Goal: Information Seeking & Learning: Learn about a topic

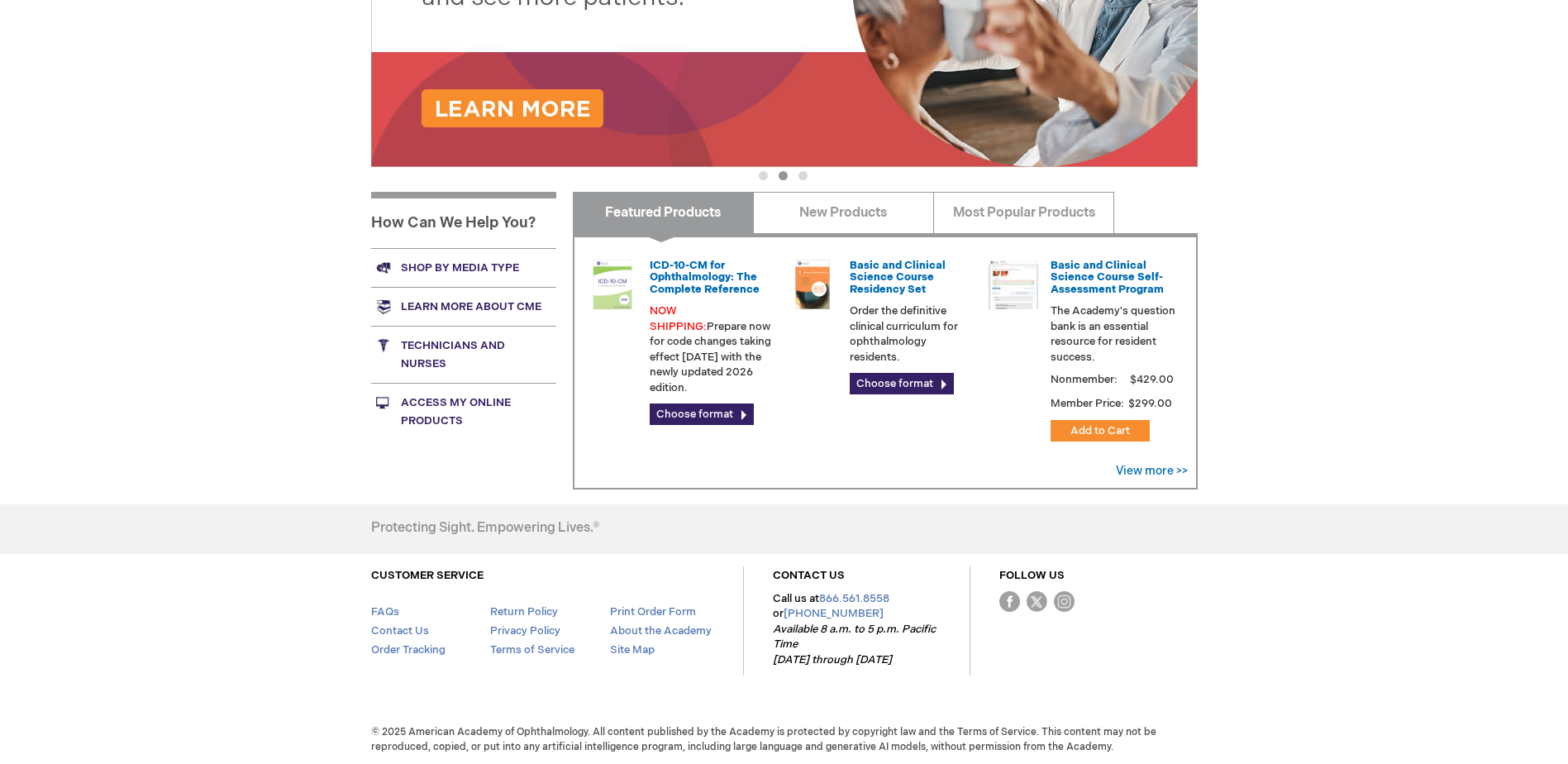
scroll to position [478, 0]
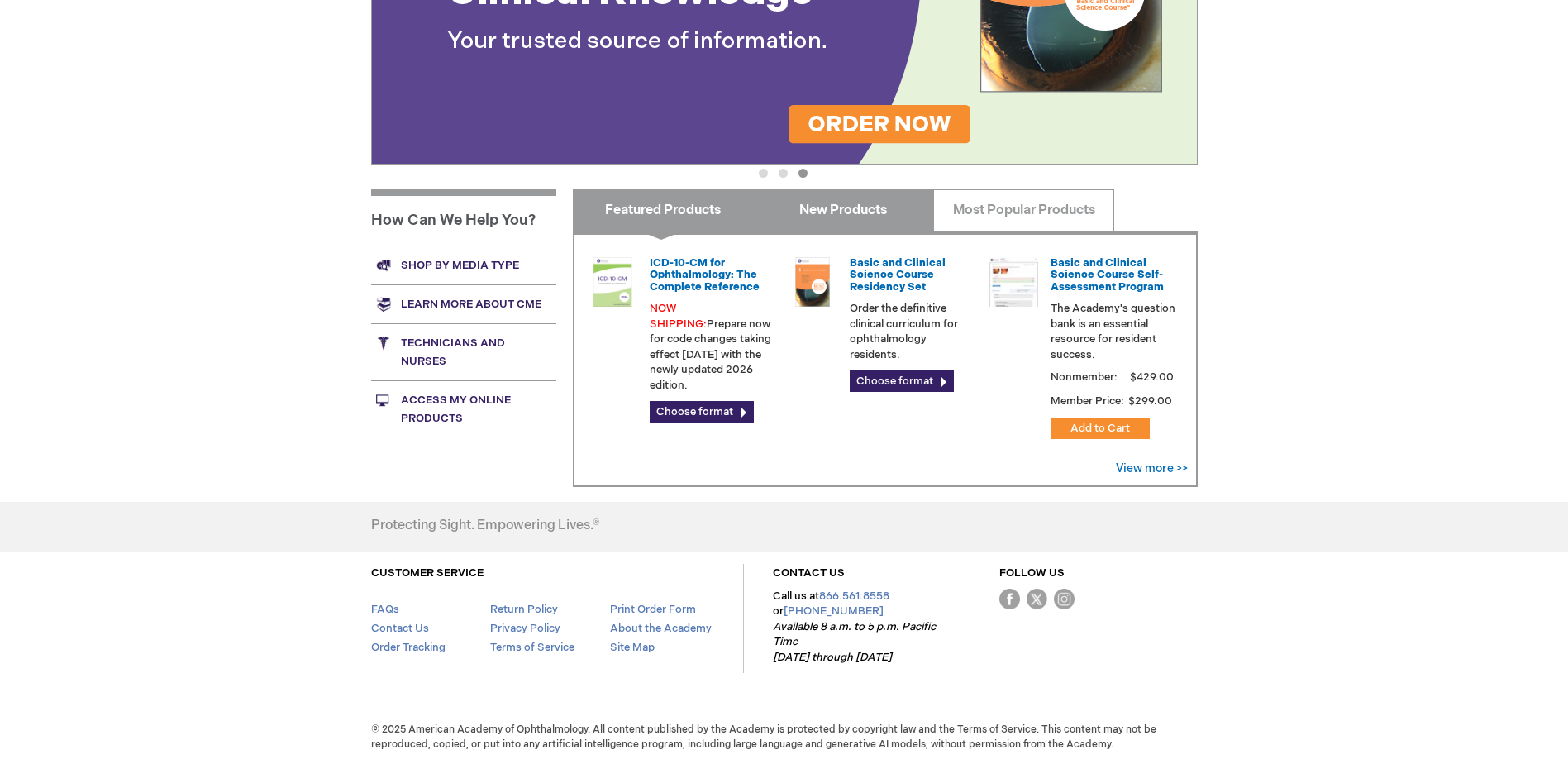
click at [858, 214] on link "New Products" at bounding box center [844, 209] width 181 height 41
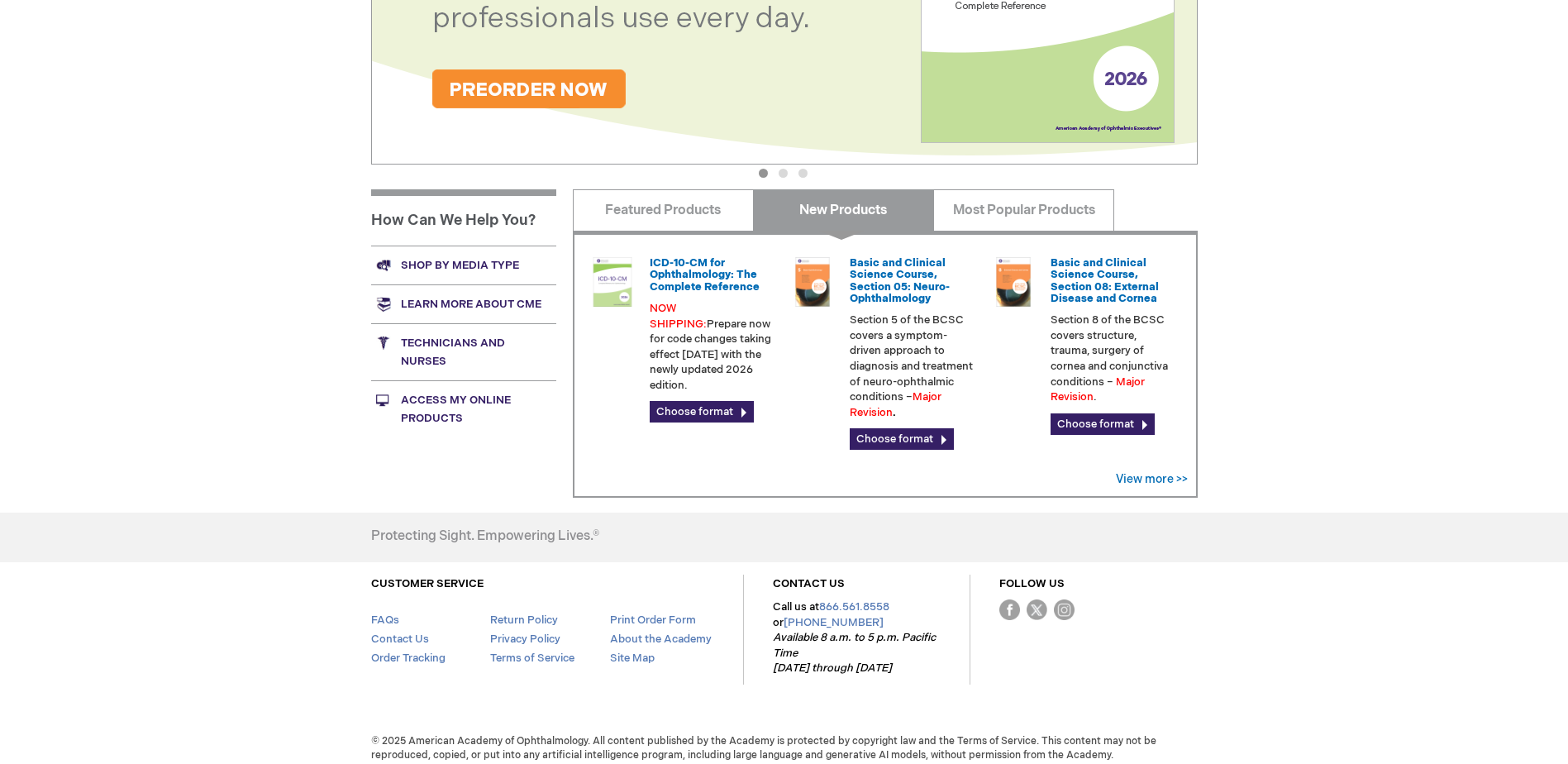
click at [858, 213] on link "New Products" at bounding box center [844, 209] width 181 height 41
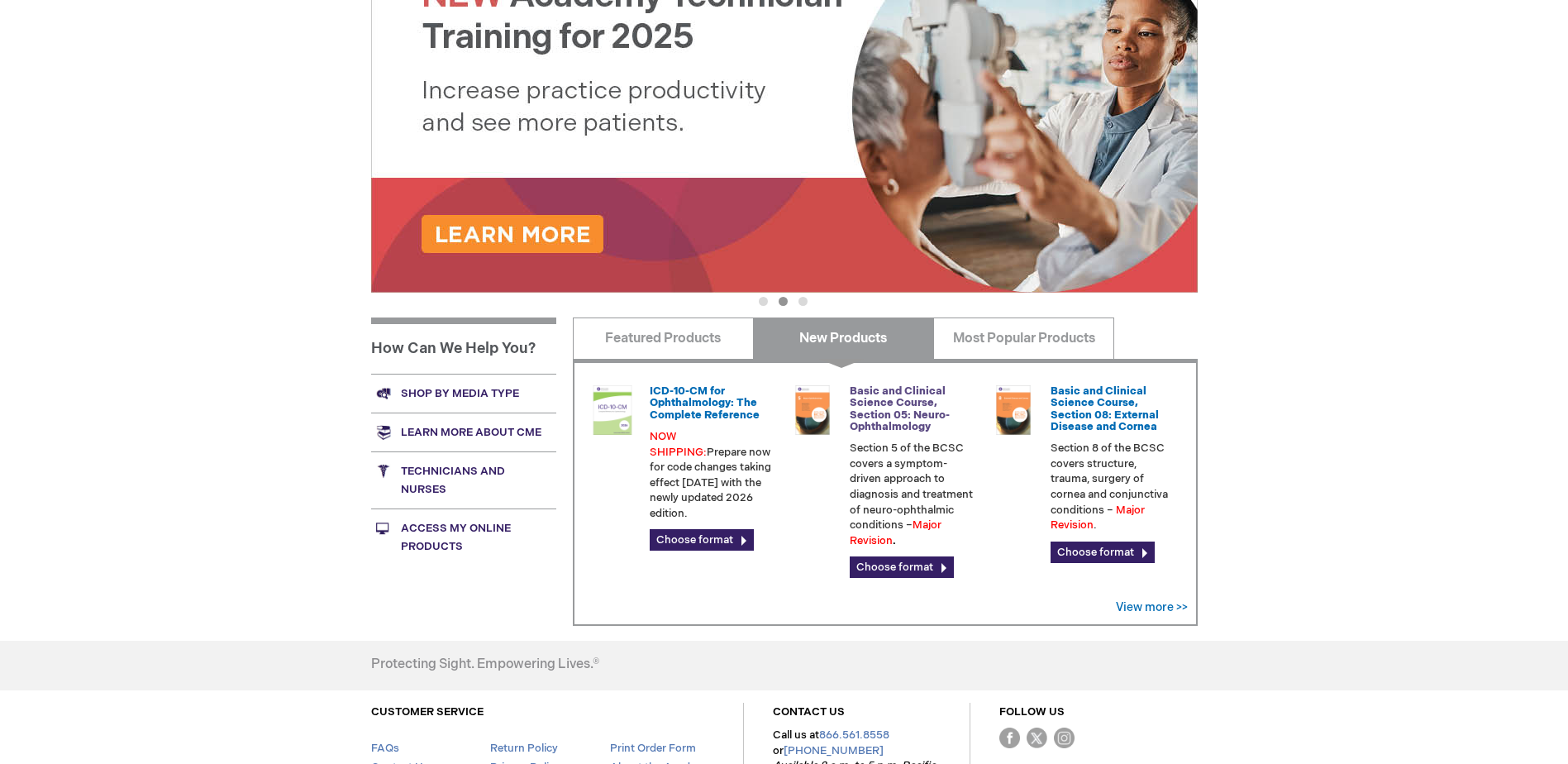
scroll to position [241, 0]
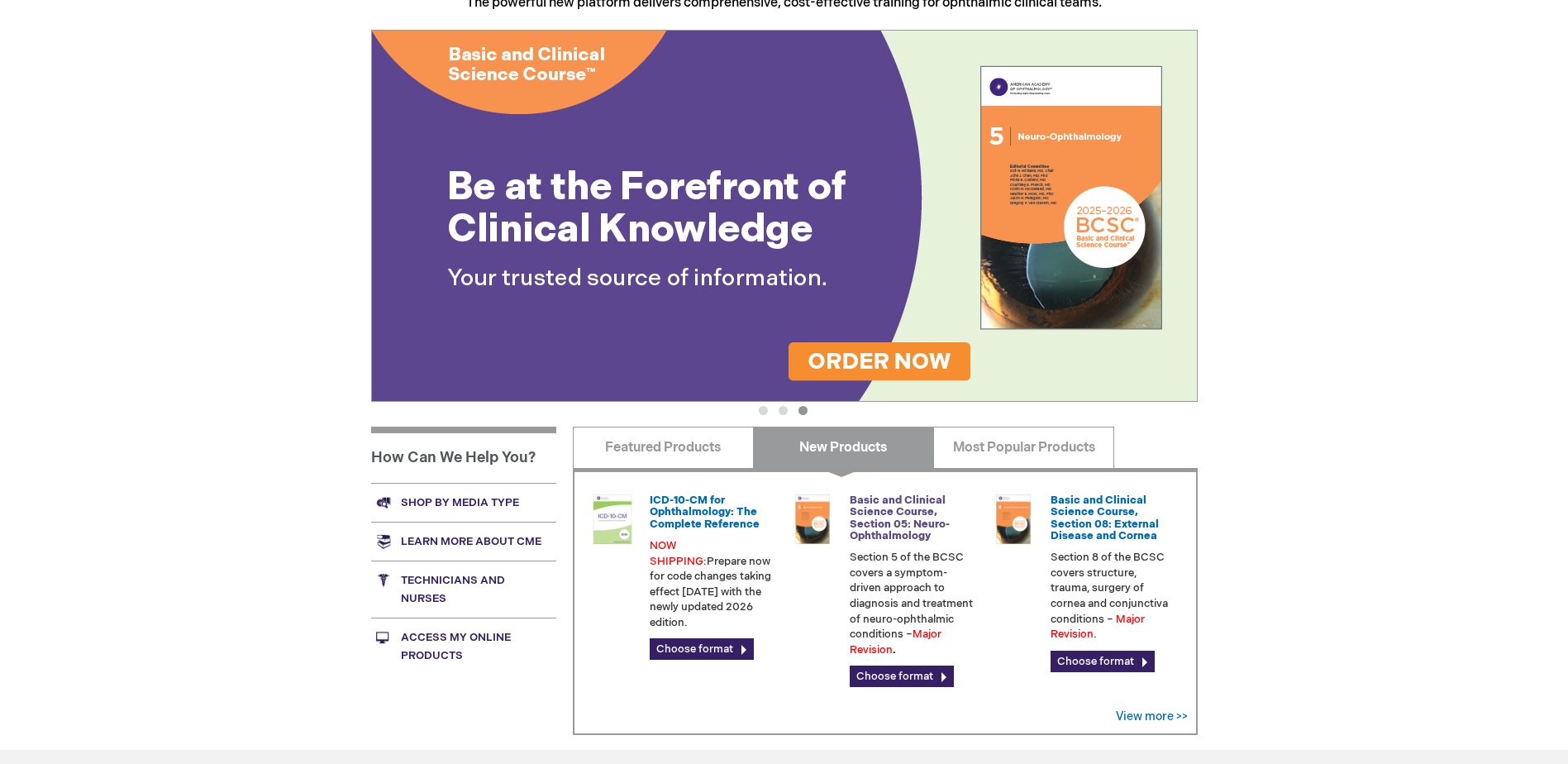
click at [896, 523] on link "Basic and Clinical Science Course, Section 05: Neuro-Ophthalmology" at bounding box center [900, 518] width 100 height 49
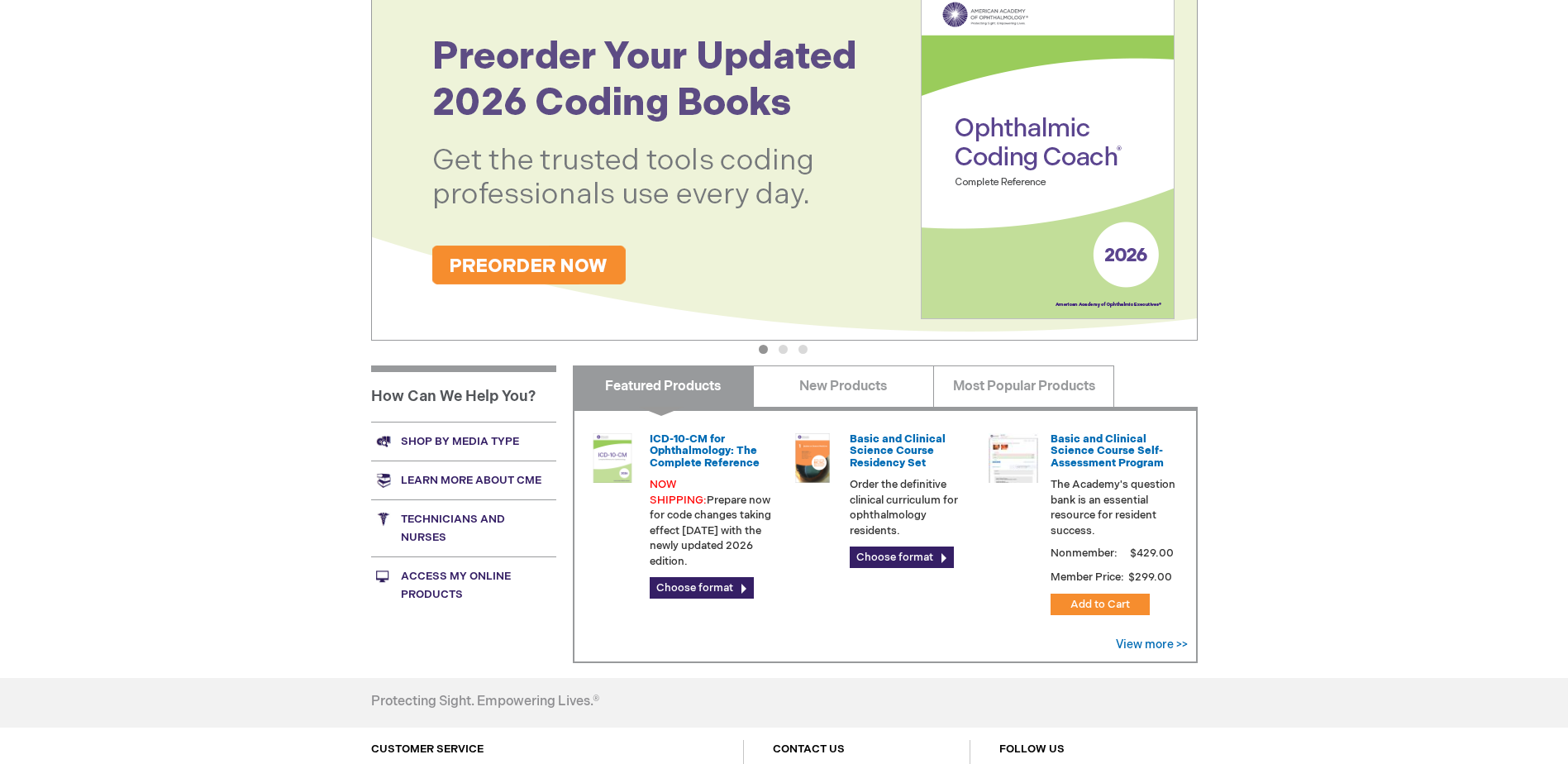
scroll to position [407, 0]
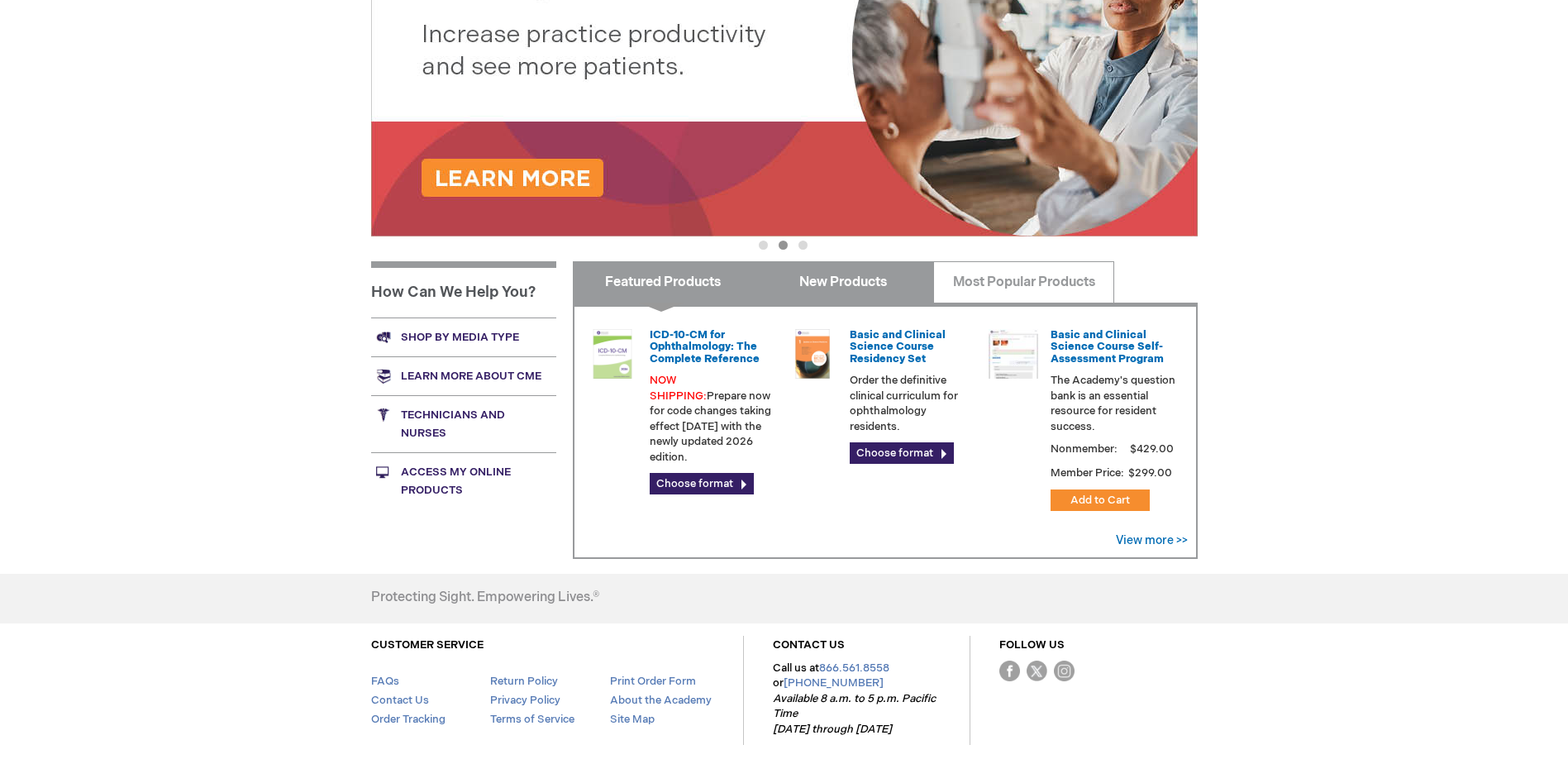
click at [846, 285] on link "New Products" at bounding box center [844, 281] width 181 height 41
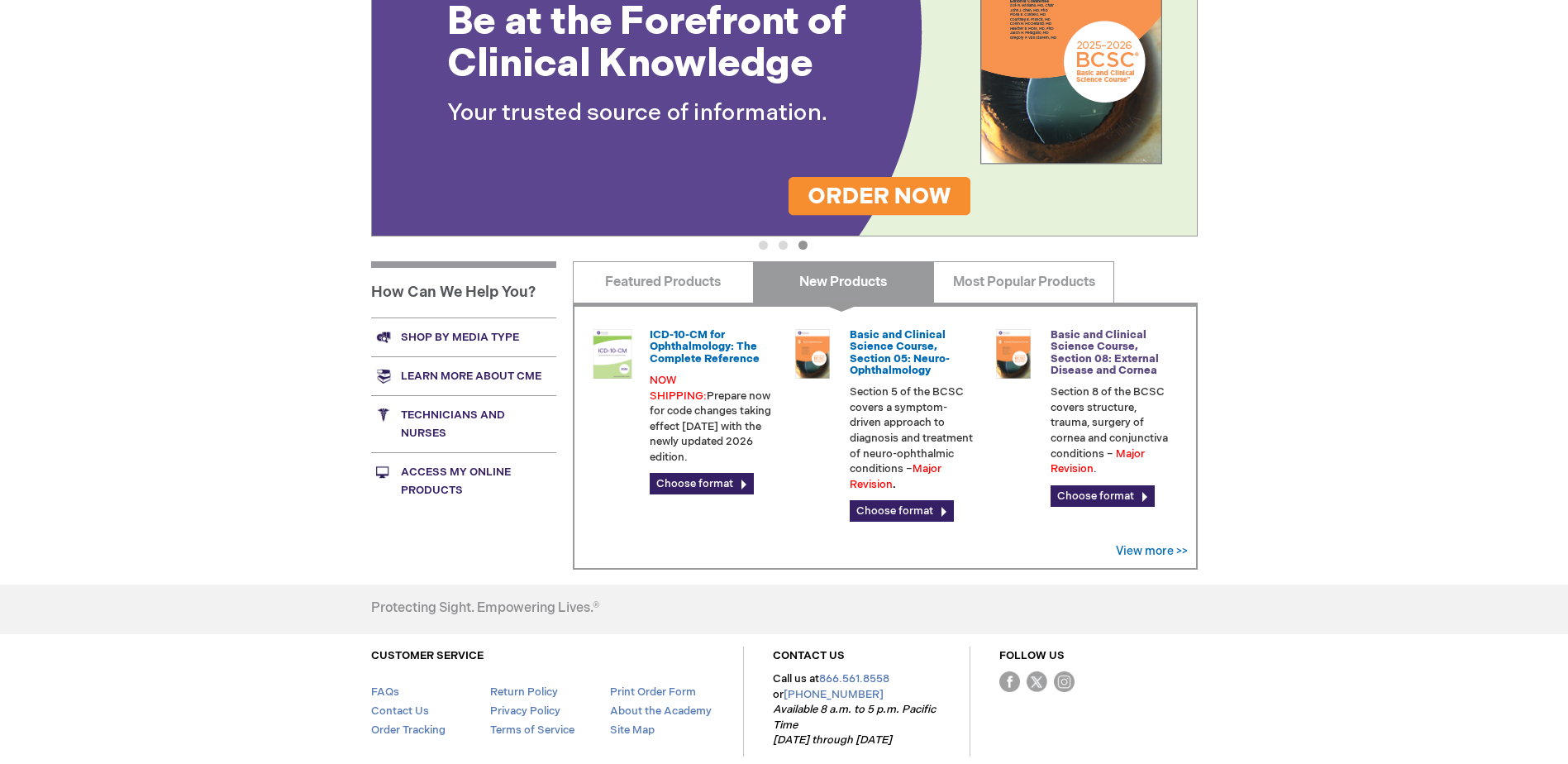
click at [1116, 358] on link "Basic and Clinical Science Course, Section 08: External Disease and Cornea" at bounding box center [1105, 353] width 108 height 49
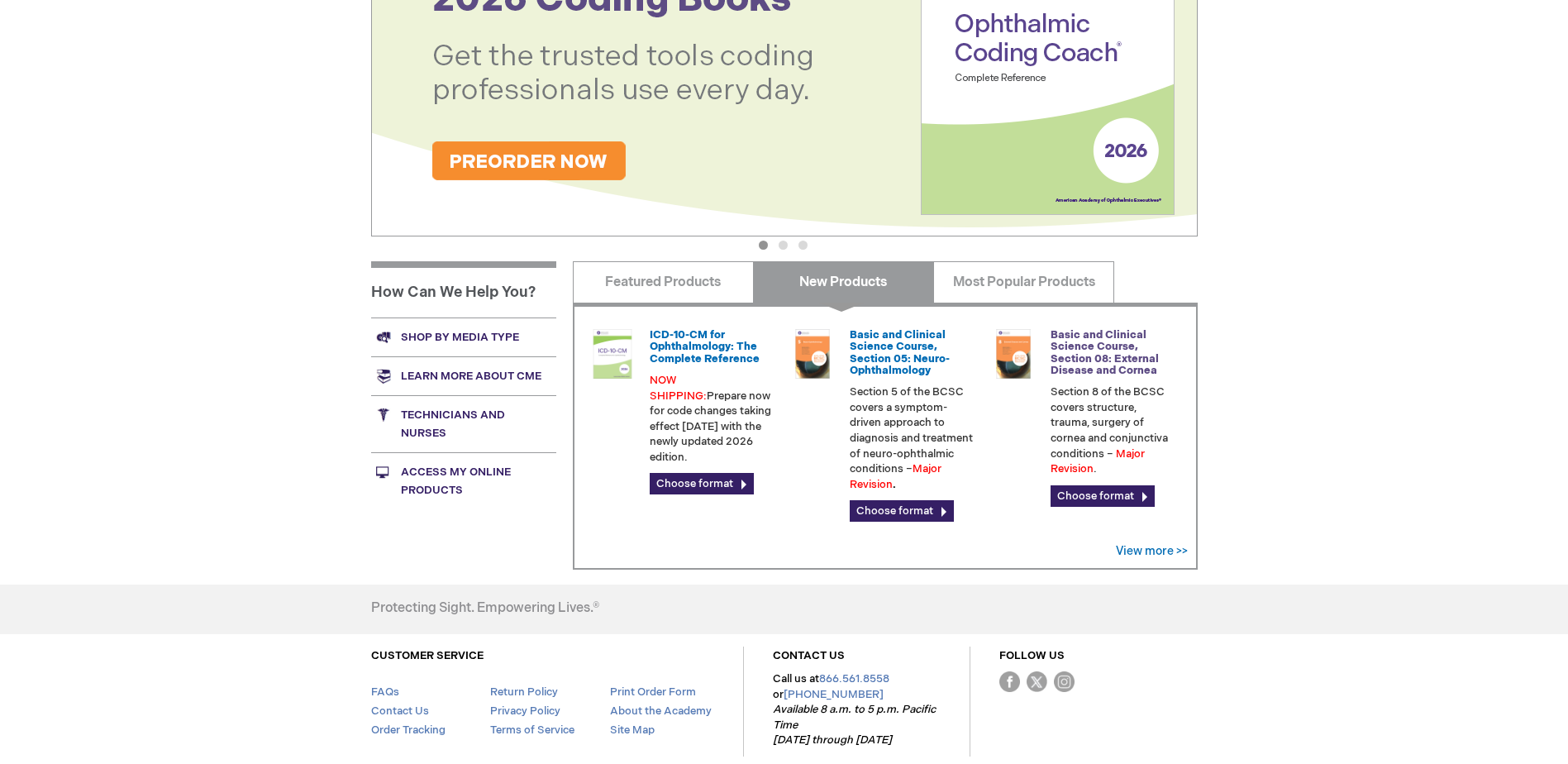
click at [1116, 358] on link "Basic and Clinical Science Course, Section 08: External Disease and Cornea" at bounding box center [1105, 353] width 108 height 49
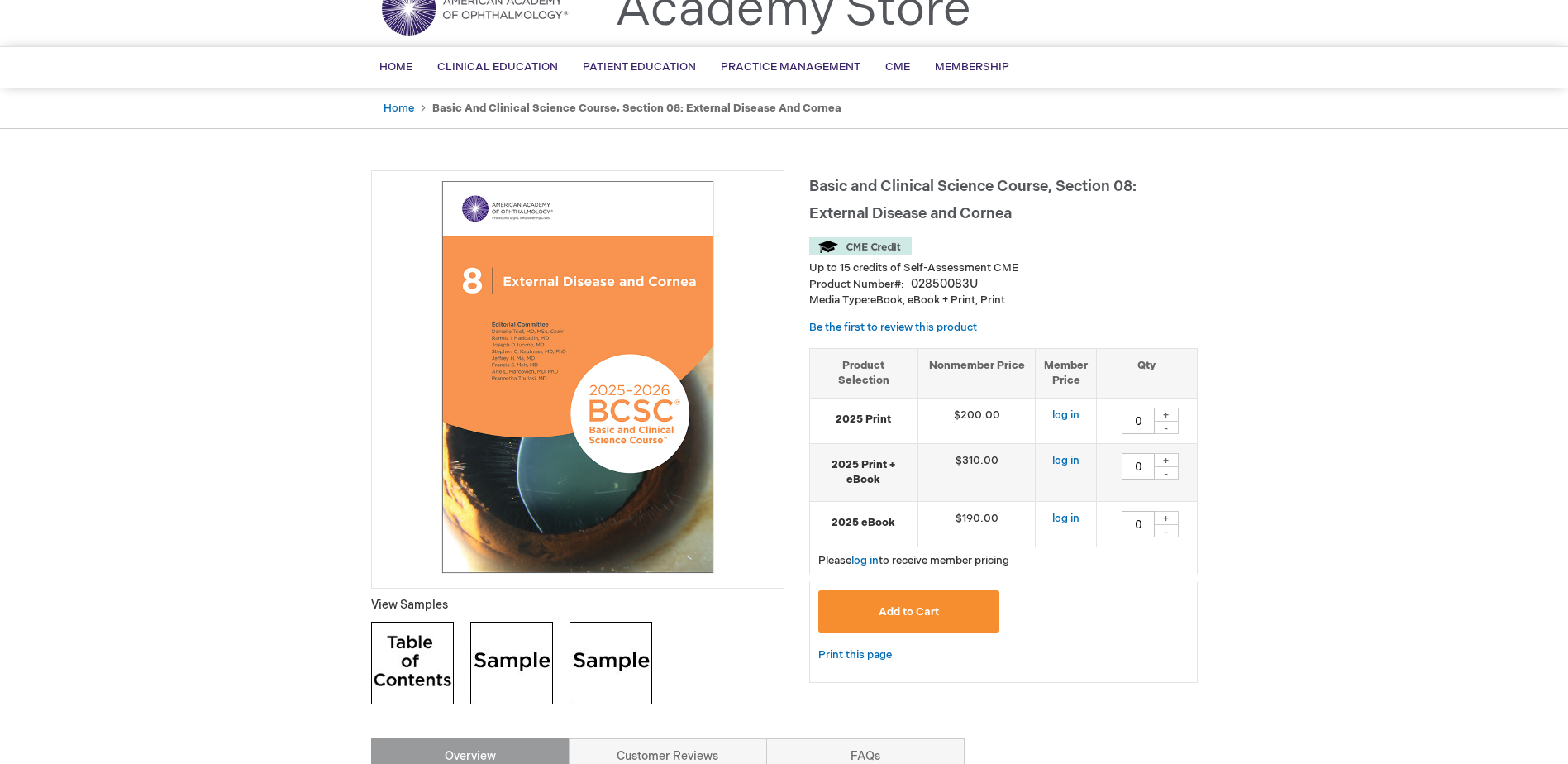
scroll to position [166, 0]
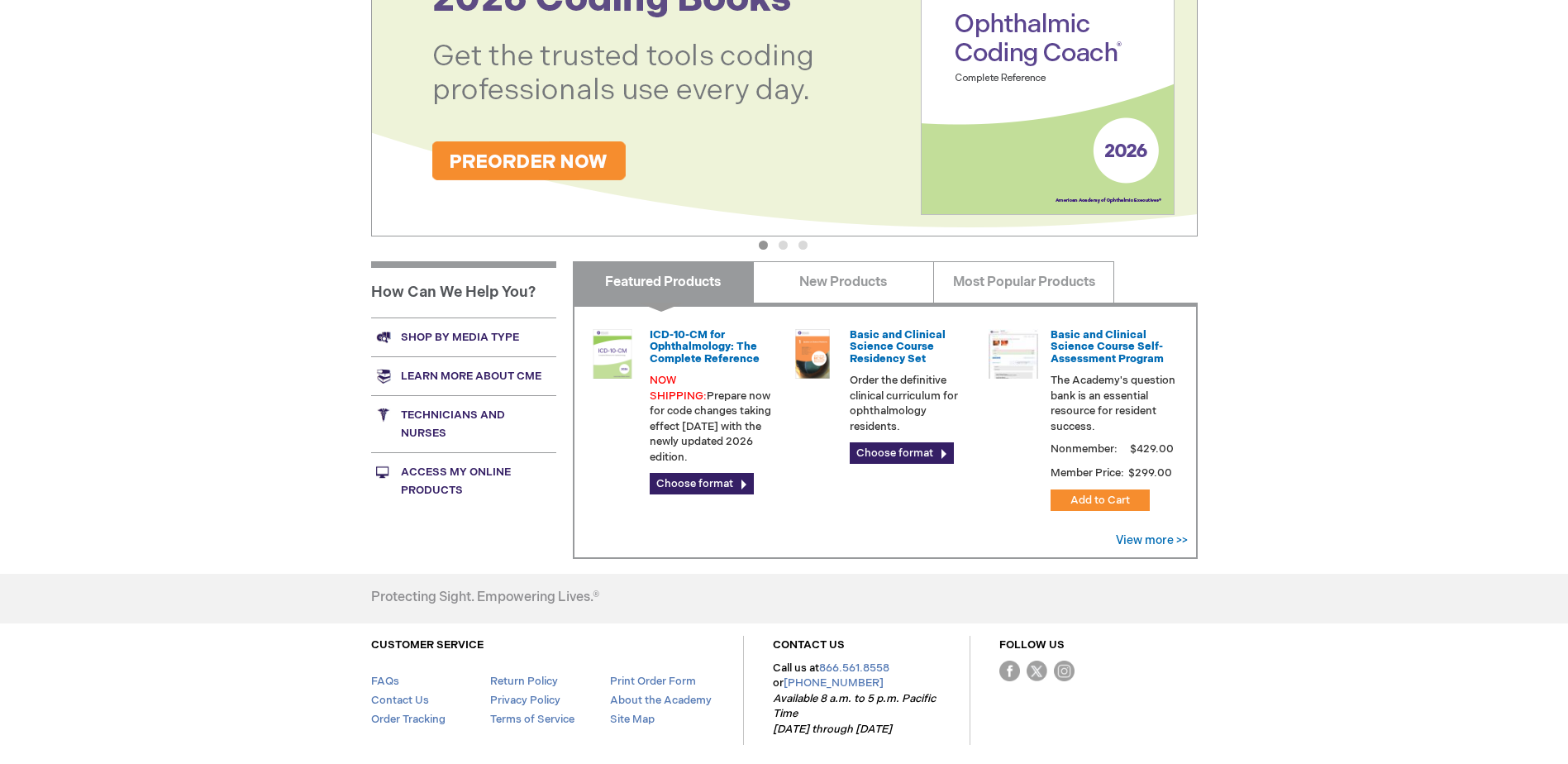
scroll to position [324, 0]
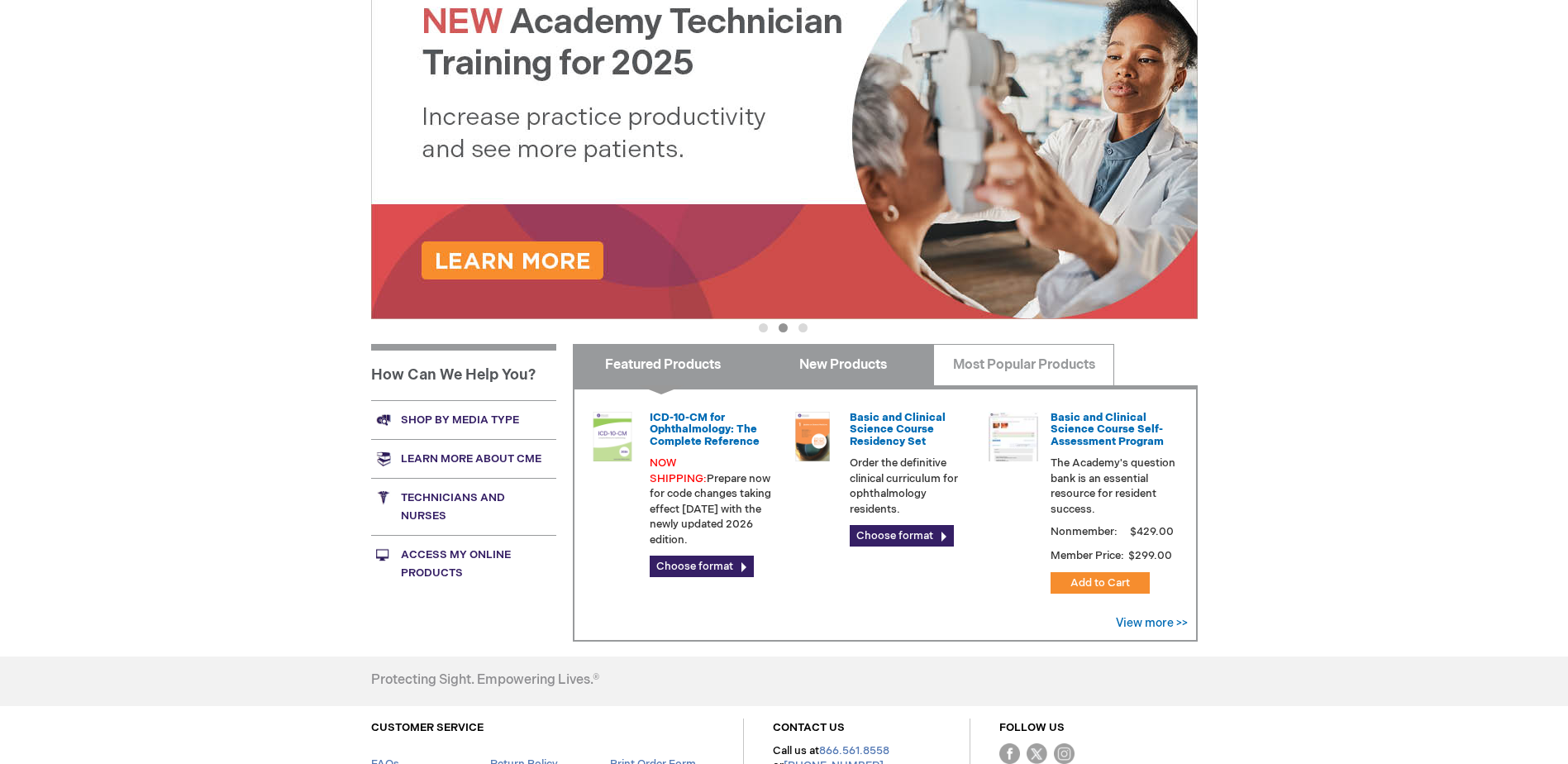
click at [849, 372] on link "New Products" at bounding box center [844, 364] width 181 height 41
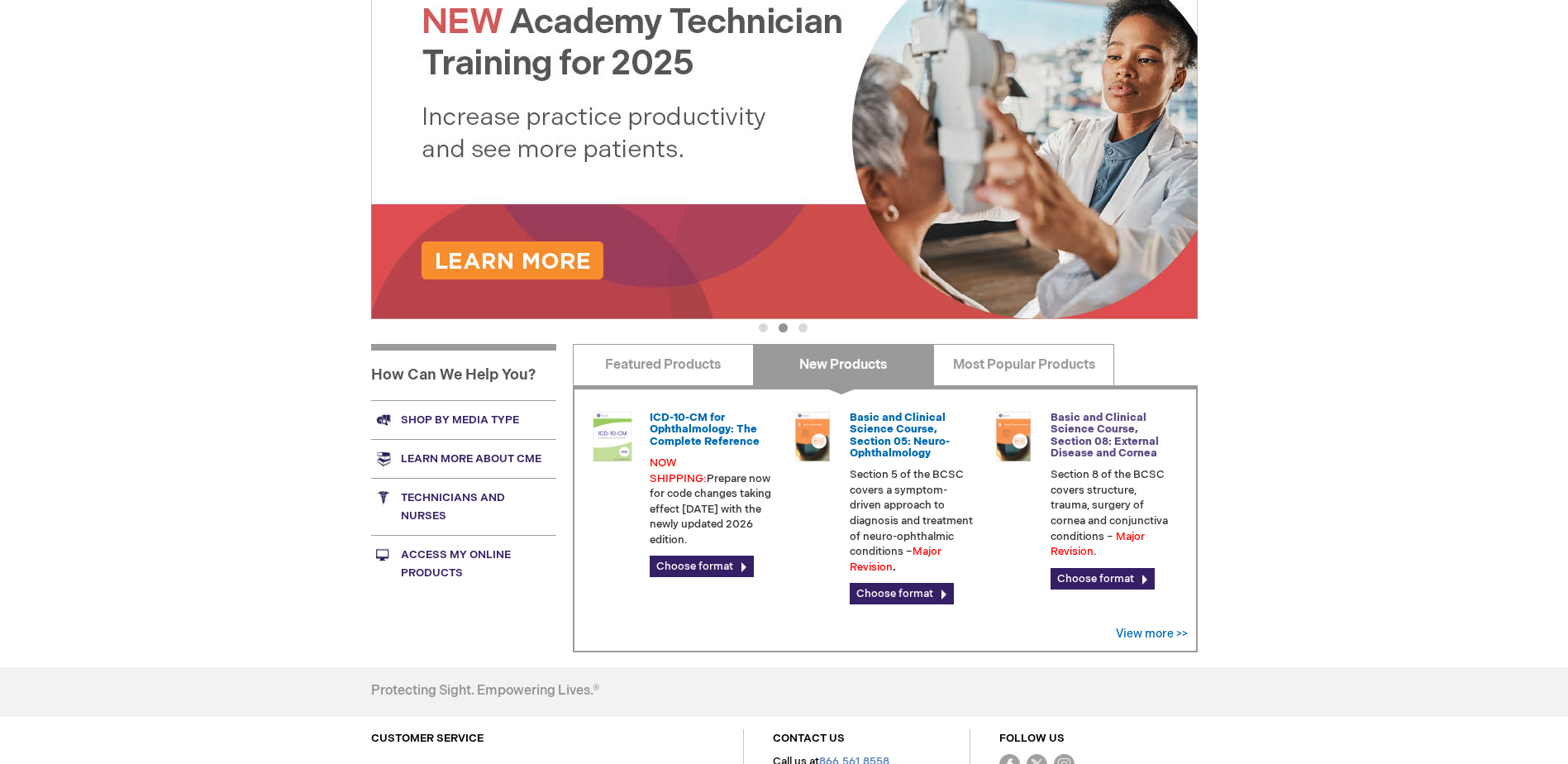
click at [1084, 446] on link "Basic and Clinical Science Course, Section 08: External Disease and Cornea" at bounding box center [1105, 436] width 108 height 49
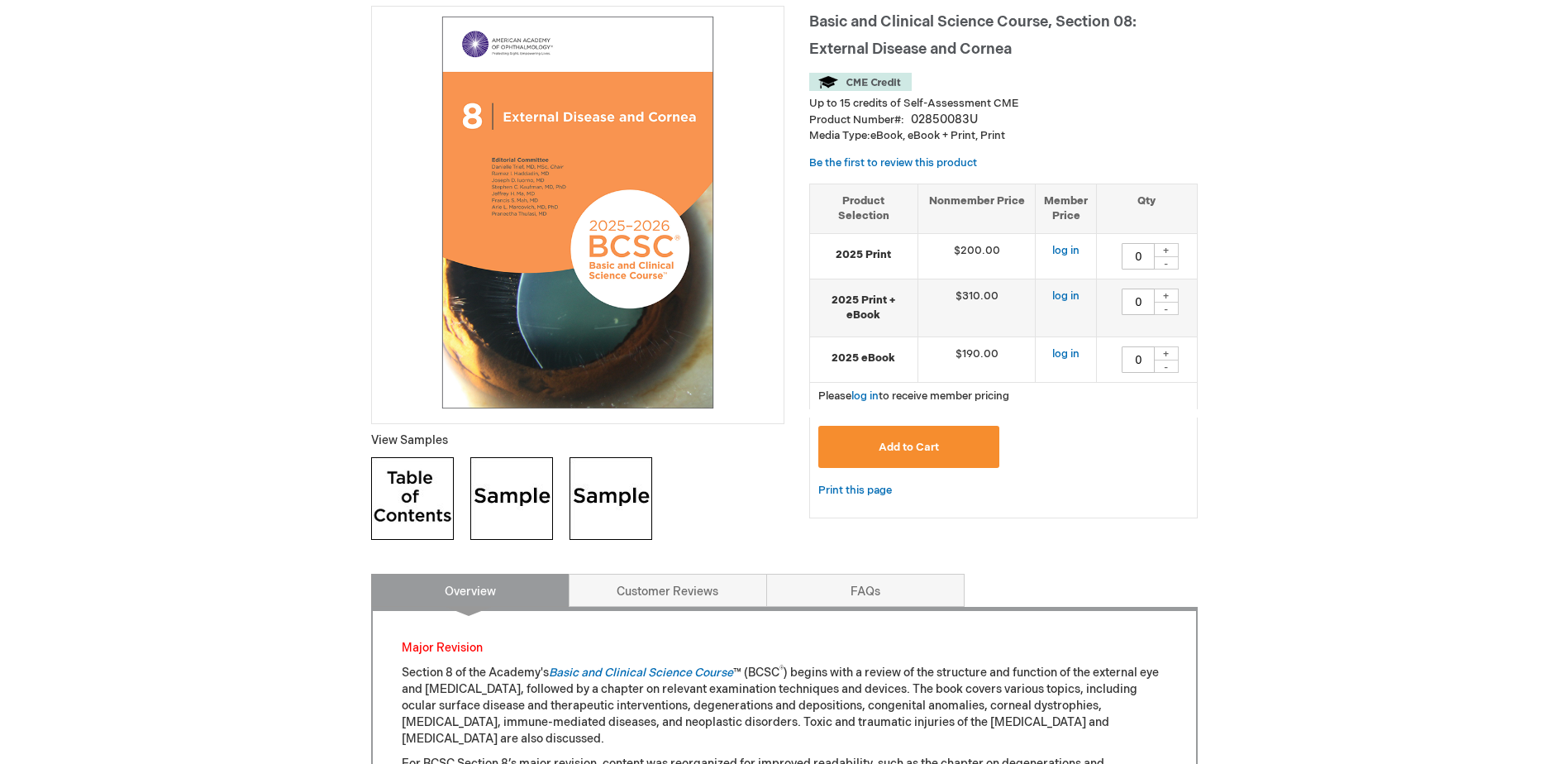
scroll to position [331, 0]
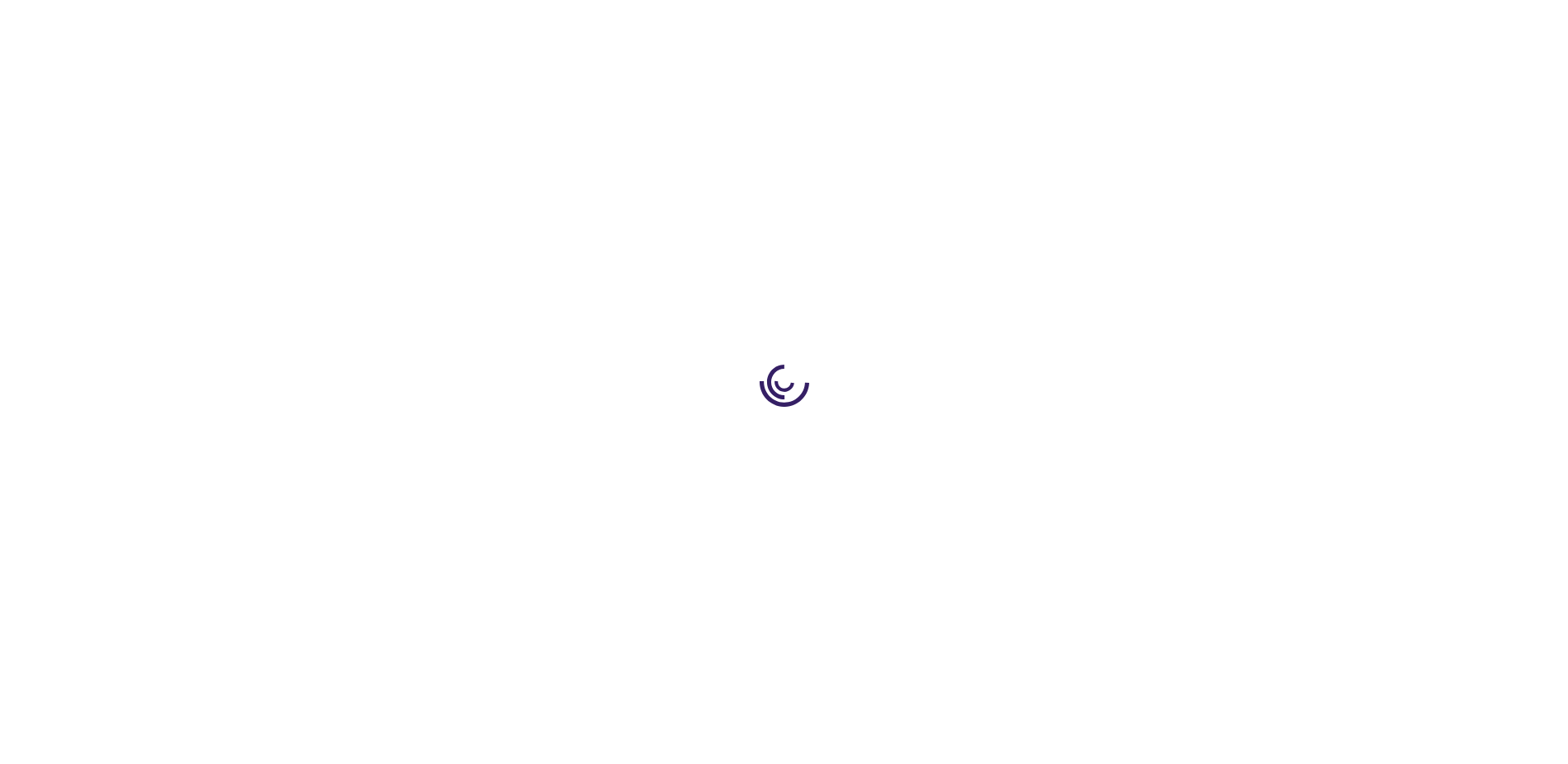
scroll to position [324, 0]
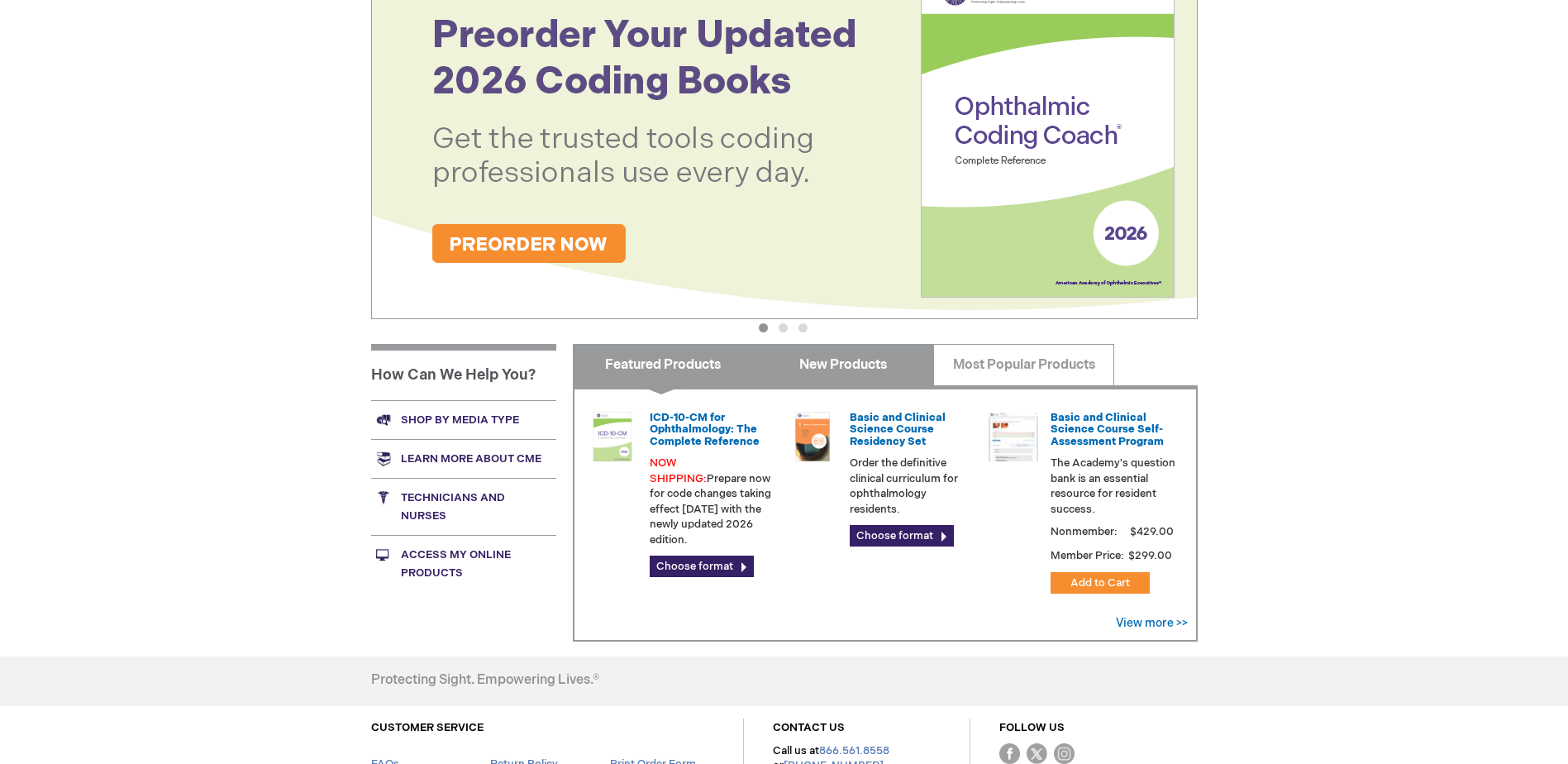
click at [868, 367] on link "New Products" at bounding box center [844, 364] width 181 height 41
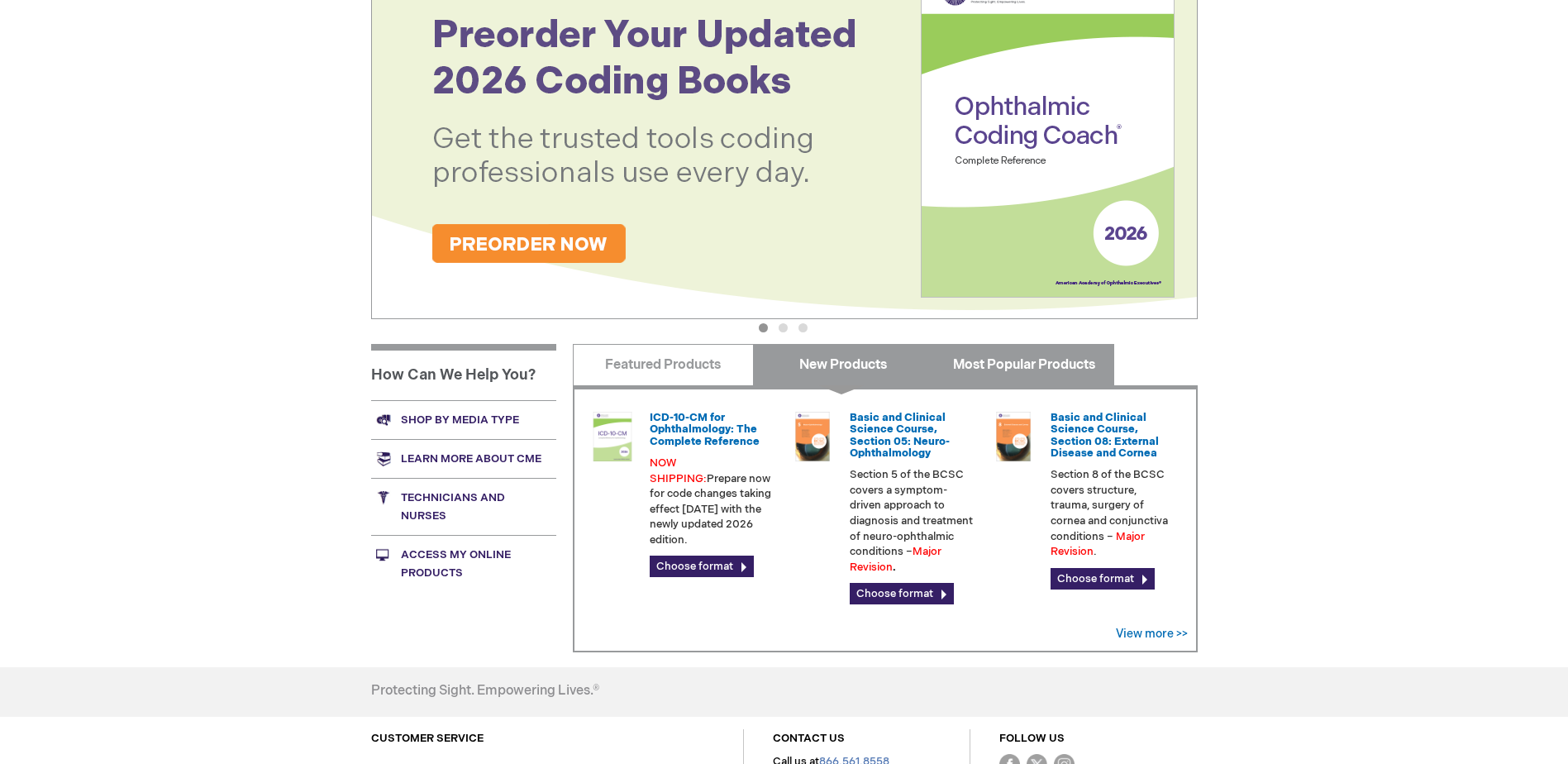
click at [999, 367] on link "Most Popular Products" at bounding box center [1024, 364] width 181 height 41
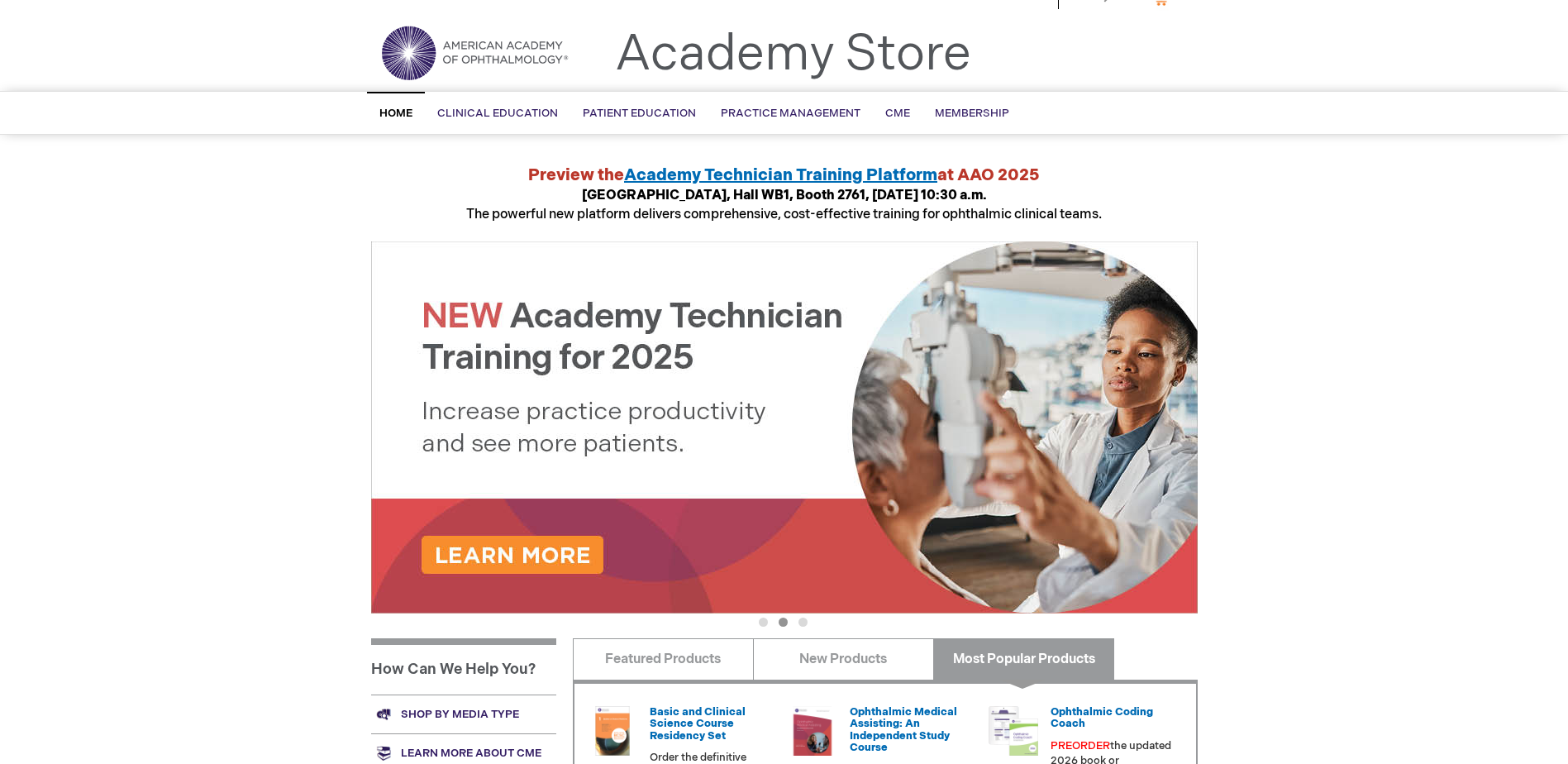
scroll to position [0, 0]
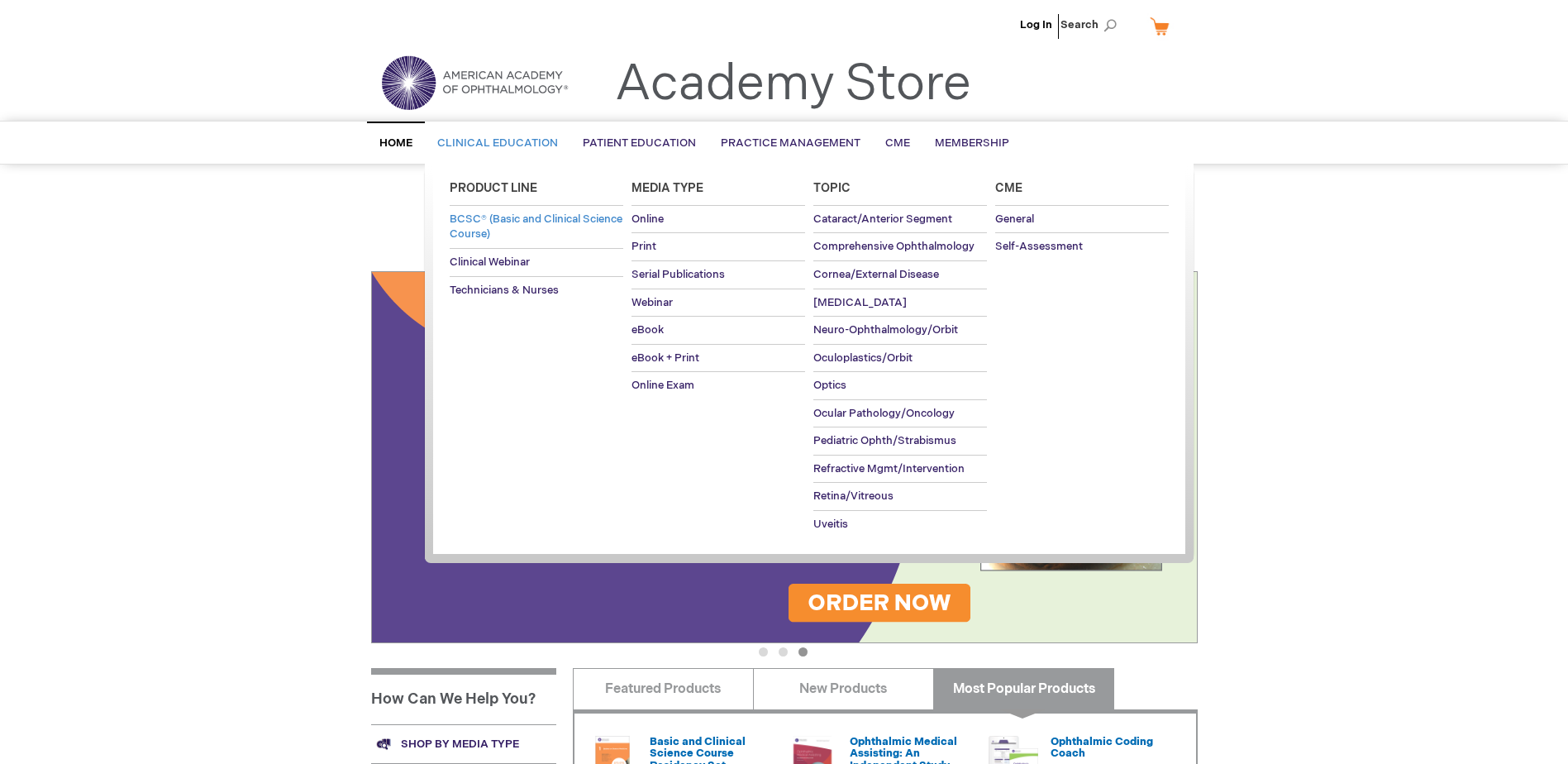
click at [508, 213] on link "BCSC® (Basic and Clinical Science Course)" at bounding box center [536, 226] width 173 height 42
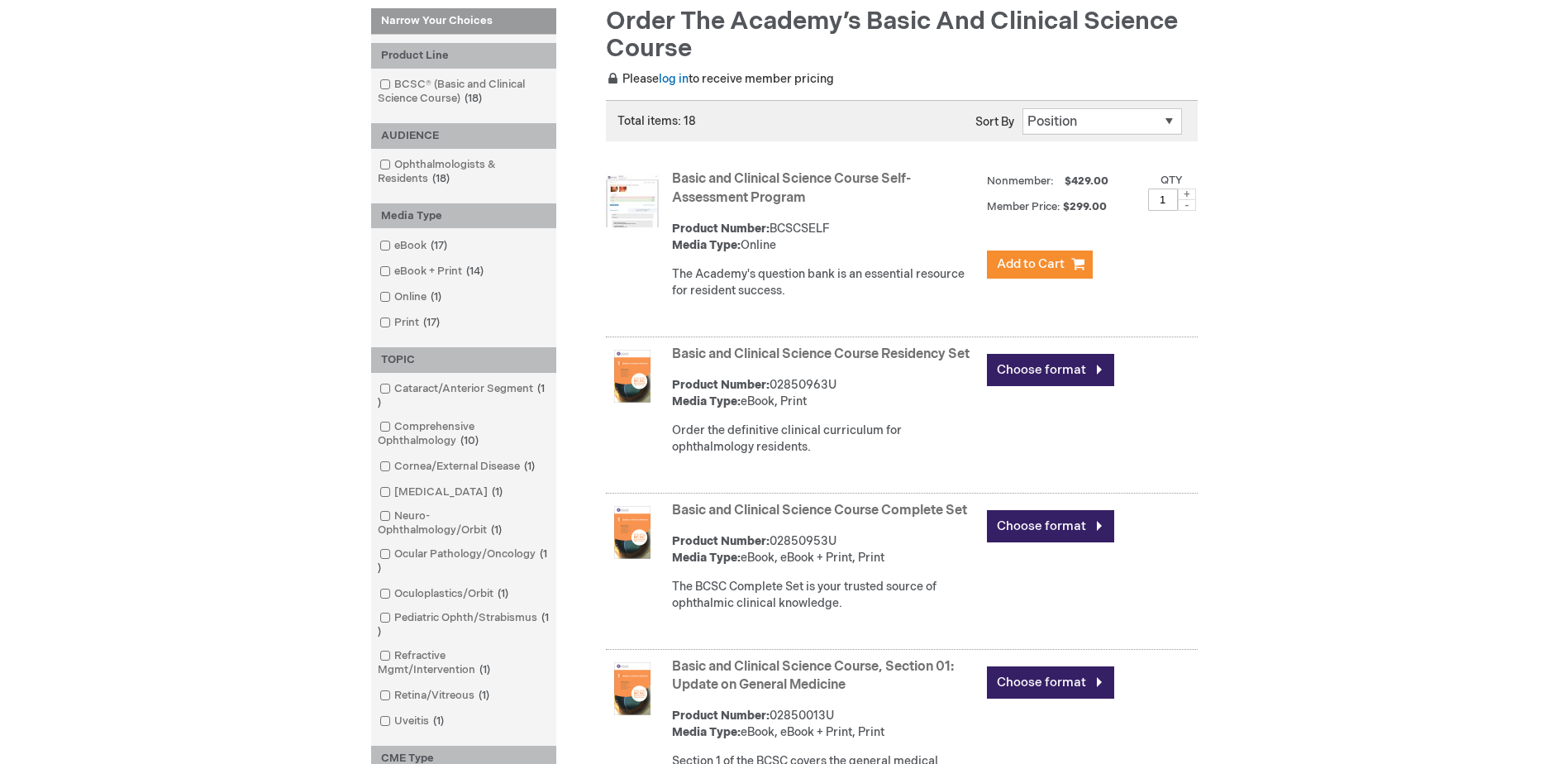
scroll to position [90, 0]
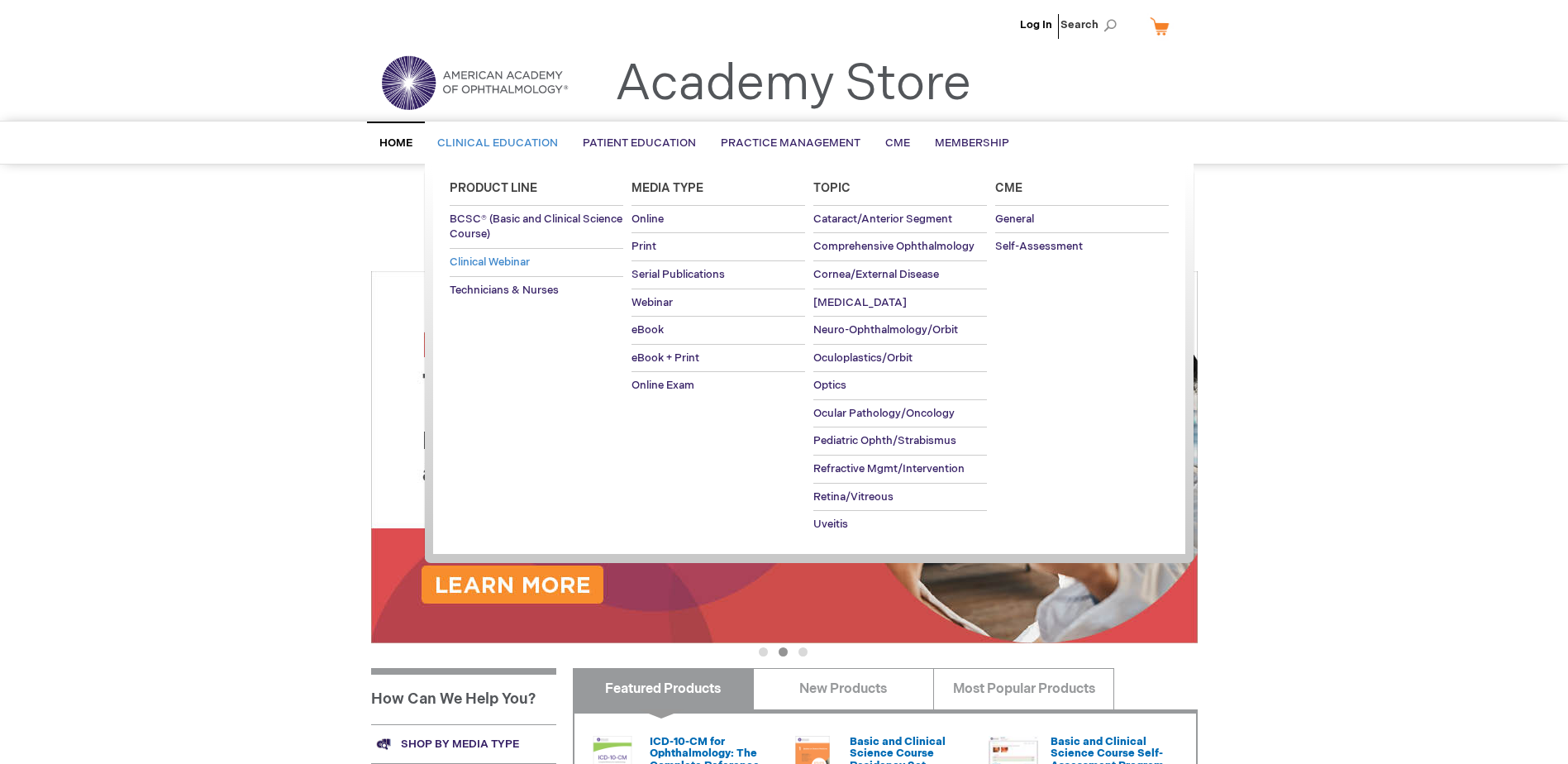
click at [489, 259] on span "Clinical Webinar" at bounding box center [490, 261] width 80 height 13
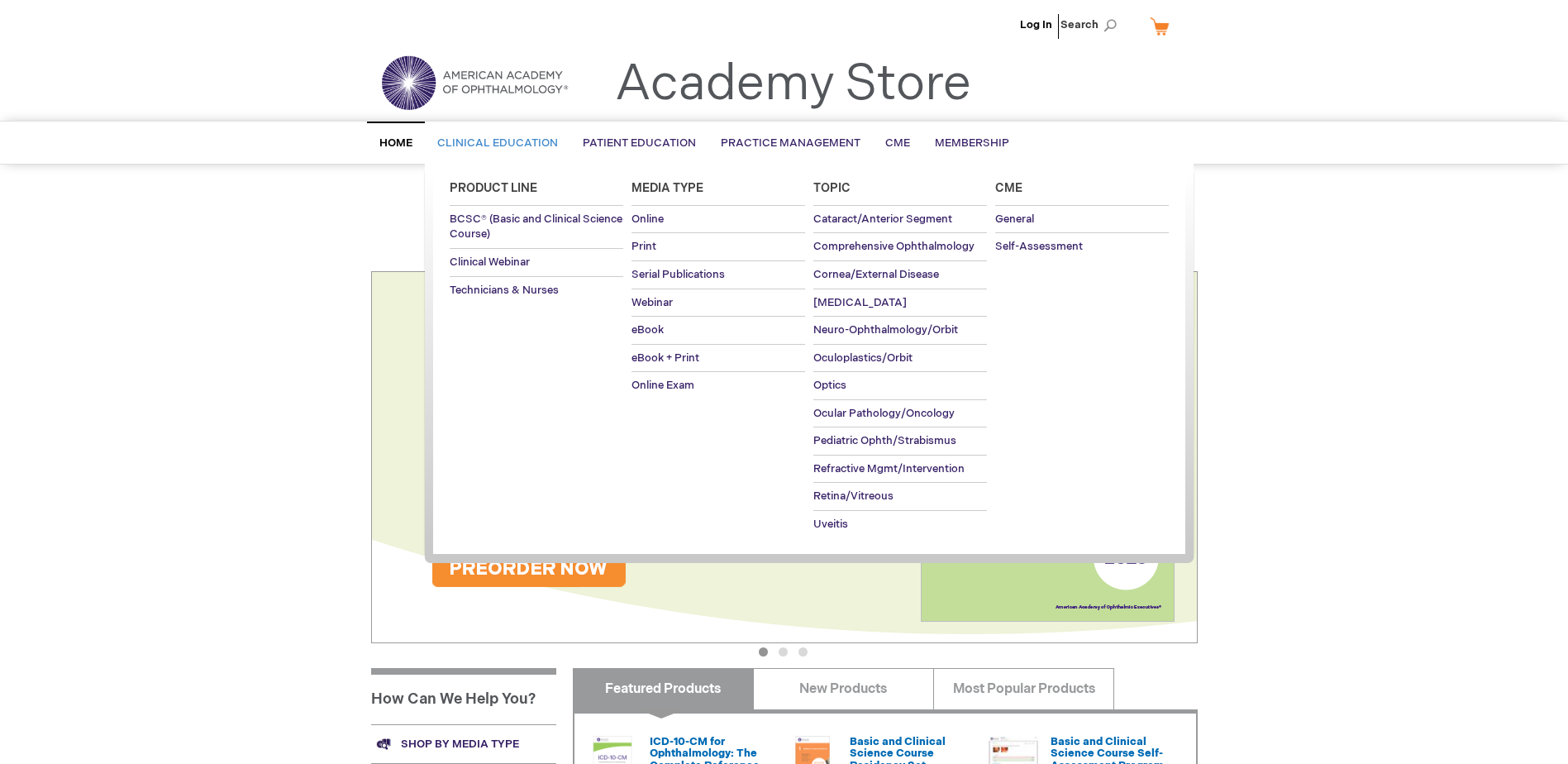
click at [460, 142] on span "Clinical Education" at bounding box center [497, 143] width 121 height 13
click at [483, 143] on span "Clinical Education" at bounding box center [497, 143] width 121 height 13
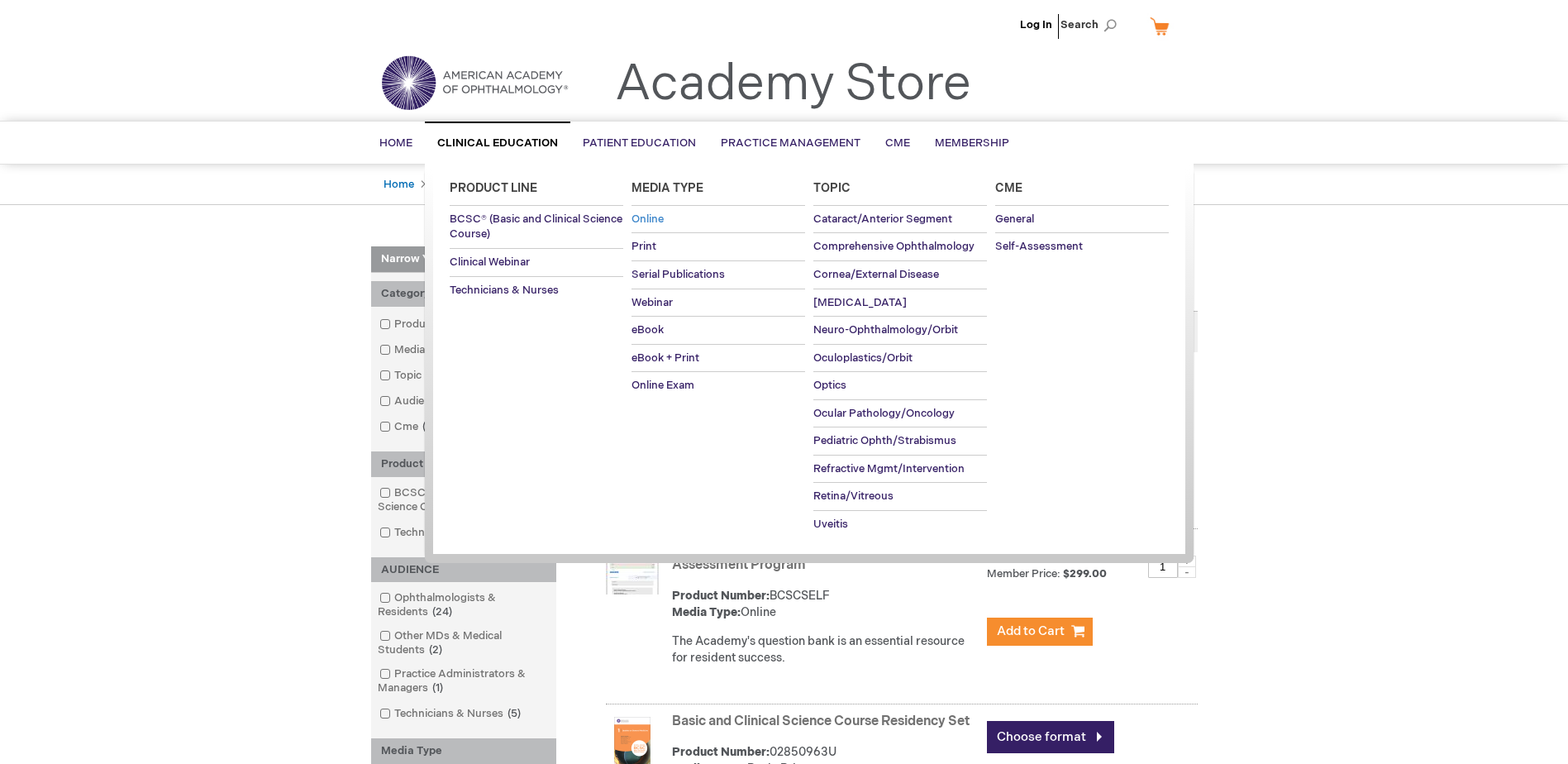
click at [652, 212] on link "Online" at bounding box center [718, 219] width 173 height 27
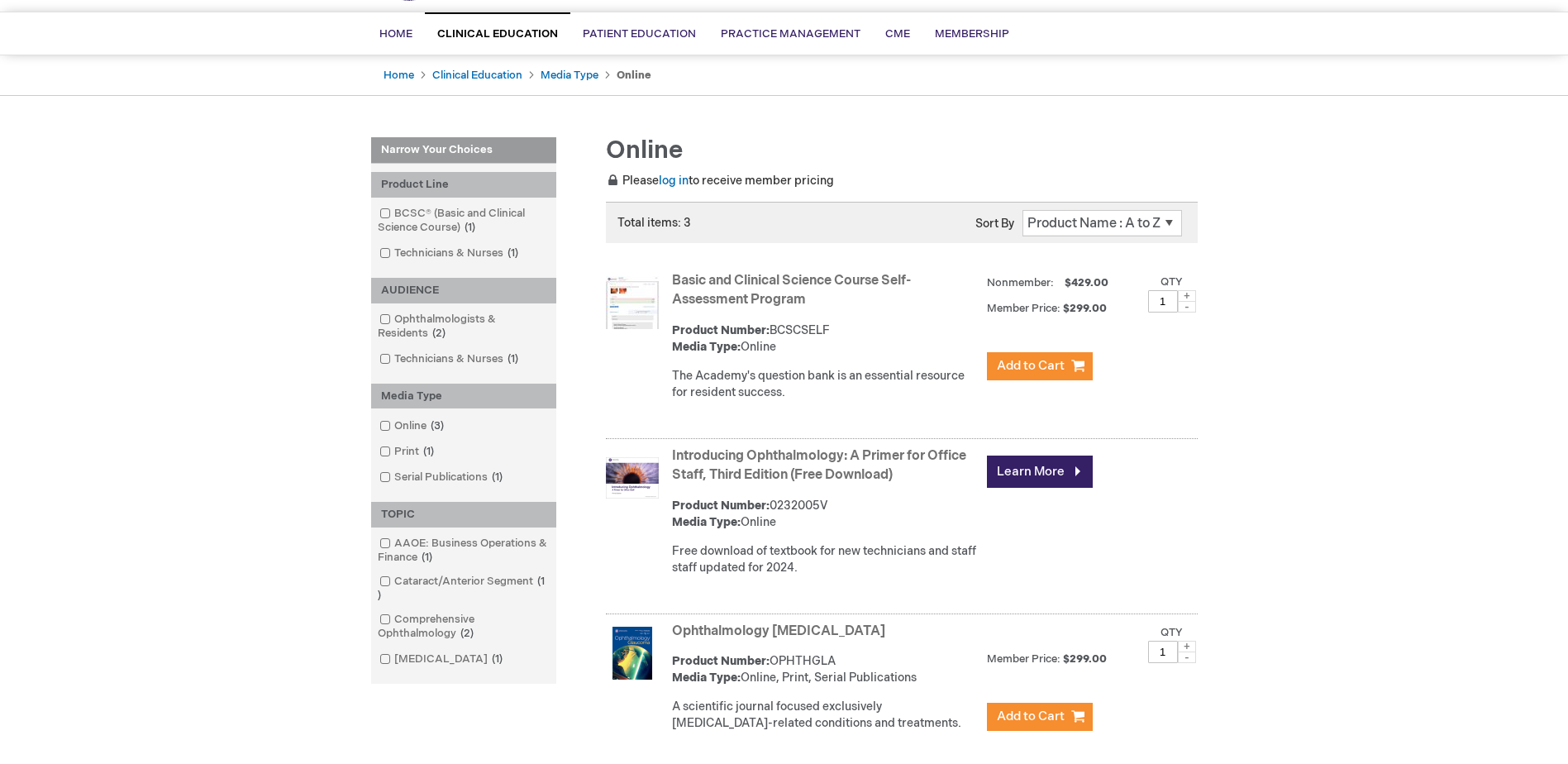
scroll to position [166, 0]
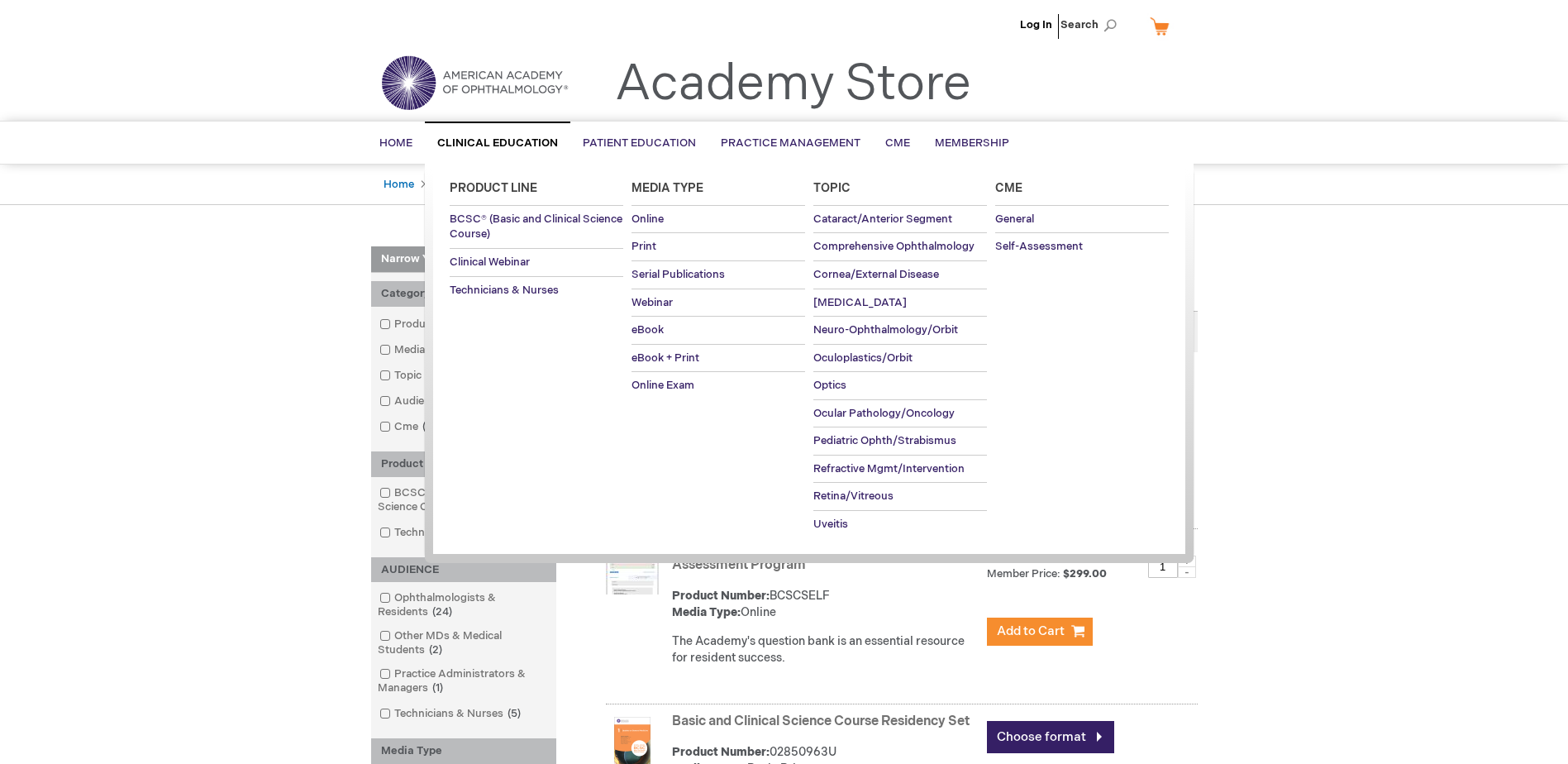
click at [641, 206] on link "Online" at bounding box center [718, 219] width 173 height 27
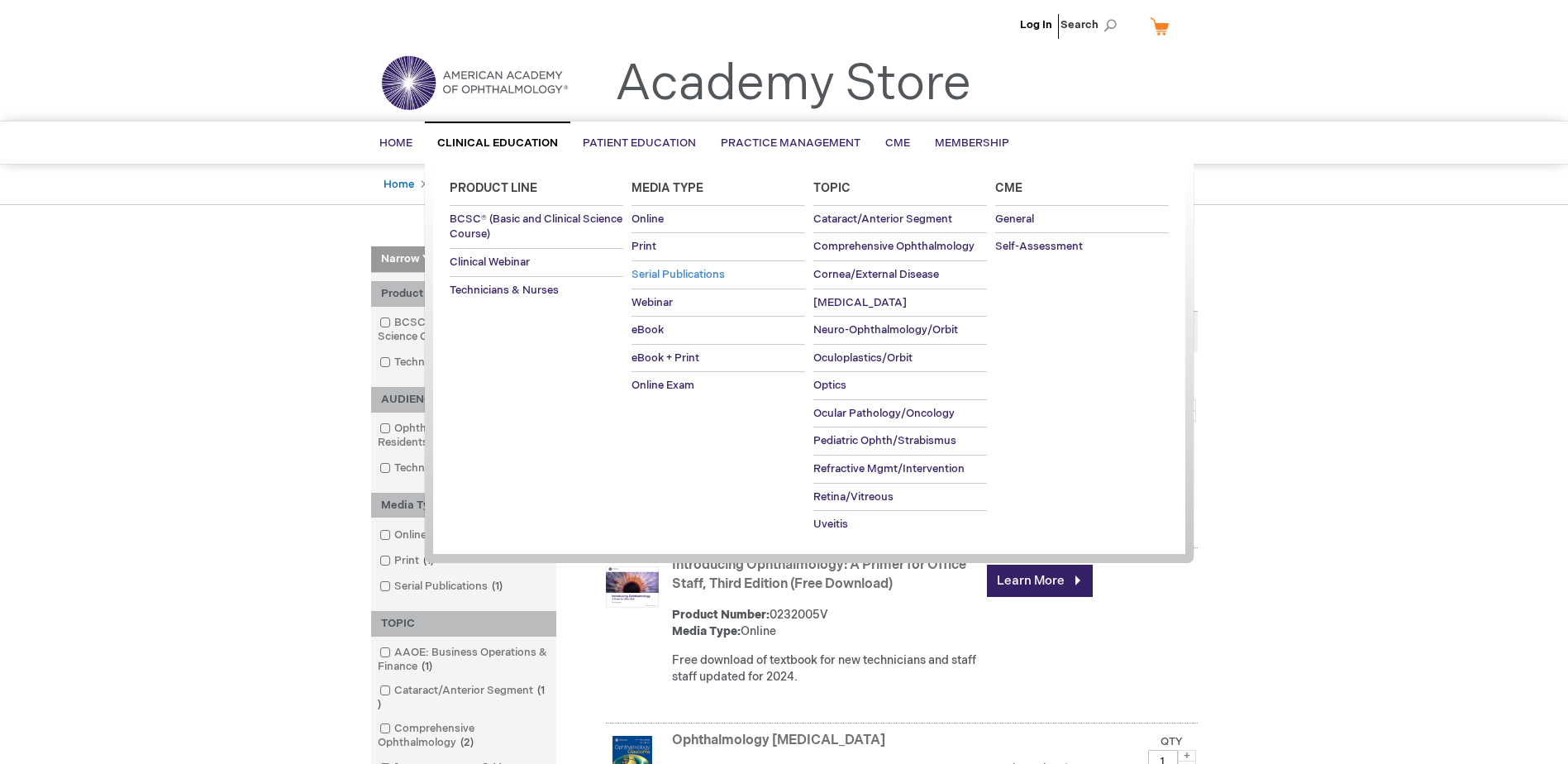
click at [683, 275] on span "Serial Publications" at bounding box center [678, 274] width 93 height 13
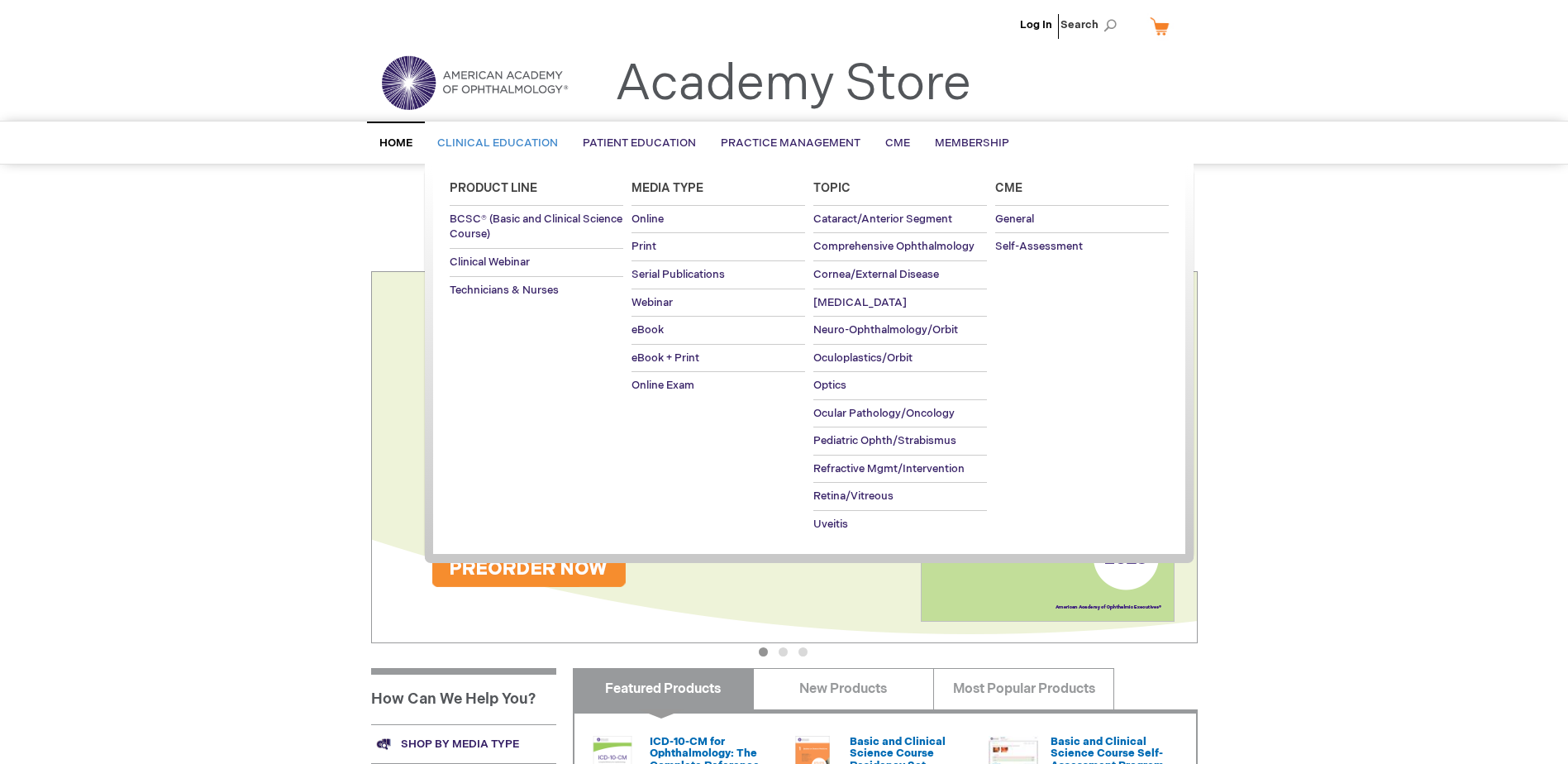
click at [531, 139] on span "Clinical Education" at bounding box center [497, 143] width 121 height 13
click at [531, 139] on span "Clinical Education" at bounding box center [497, 143] width 121 height 13
click at [687, 381] on span "Online Exam" at bounding box center [663, 385] width 63 height 13
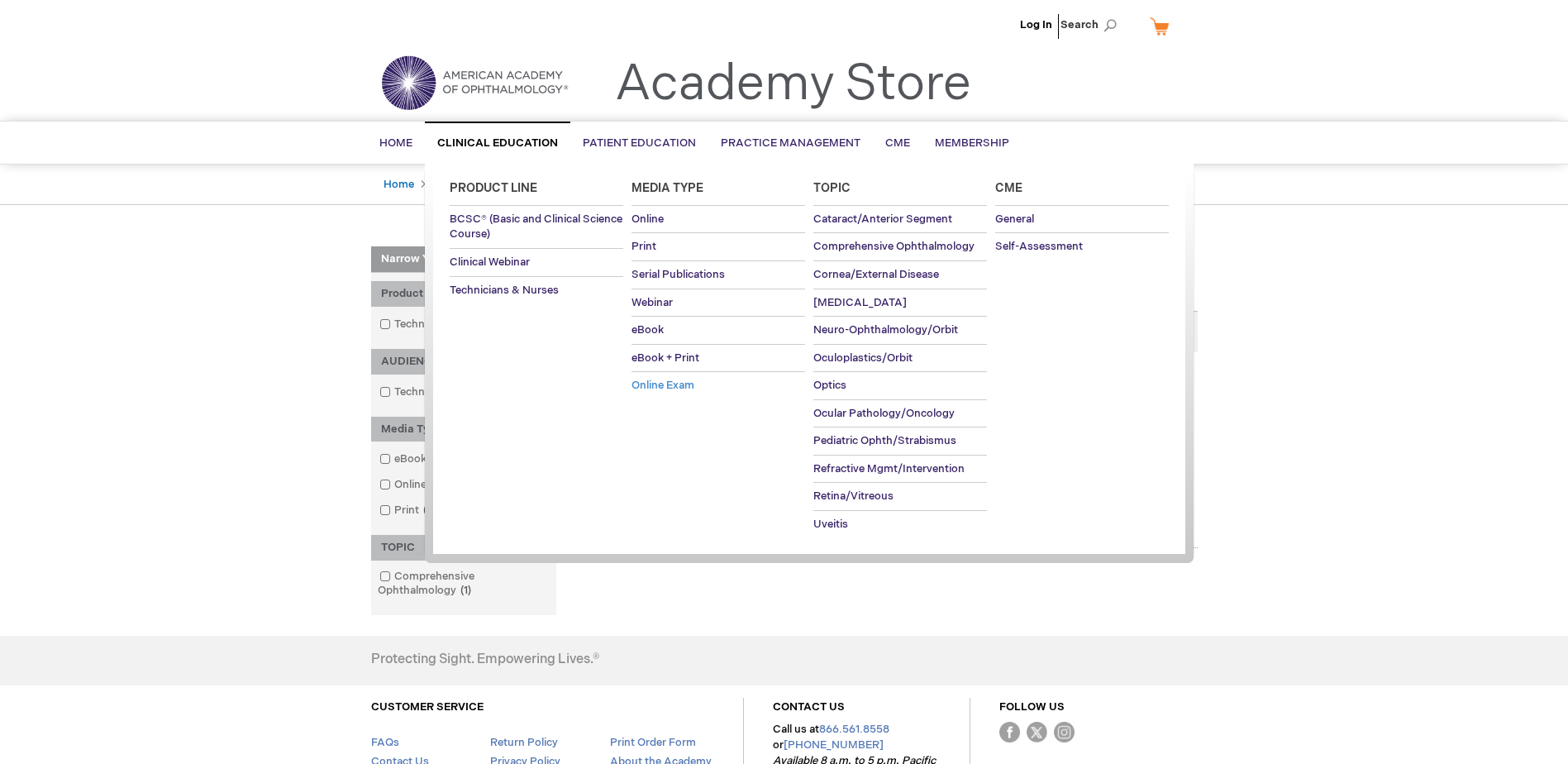
click at [664, 379] on link "Online Exam" at bounding box center [718, 385] width 173 height 27
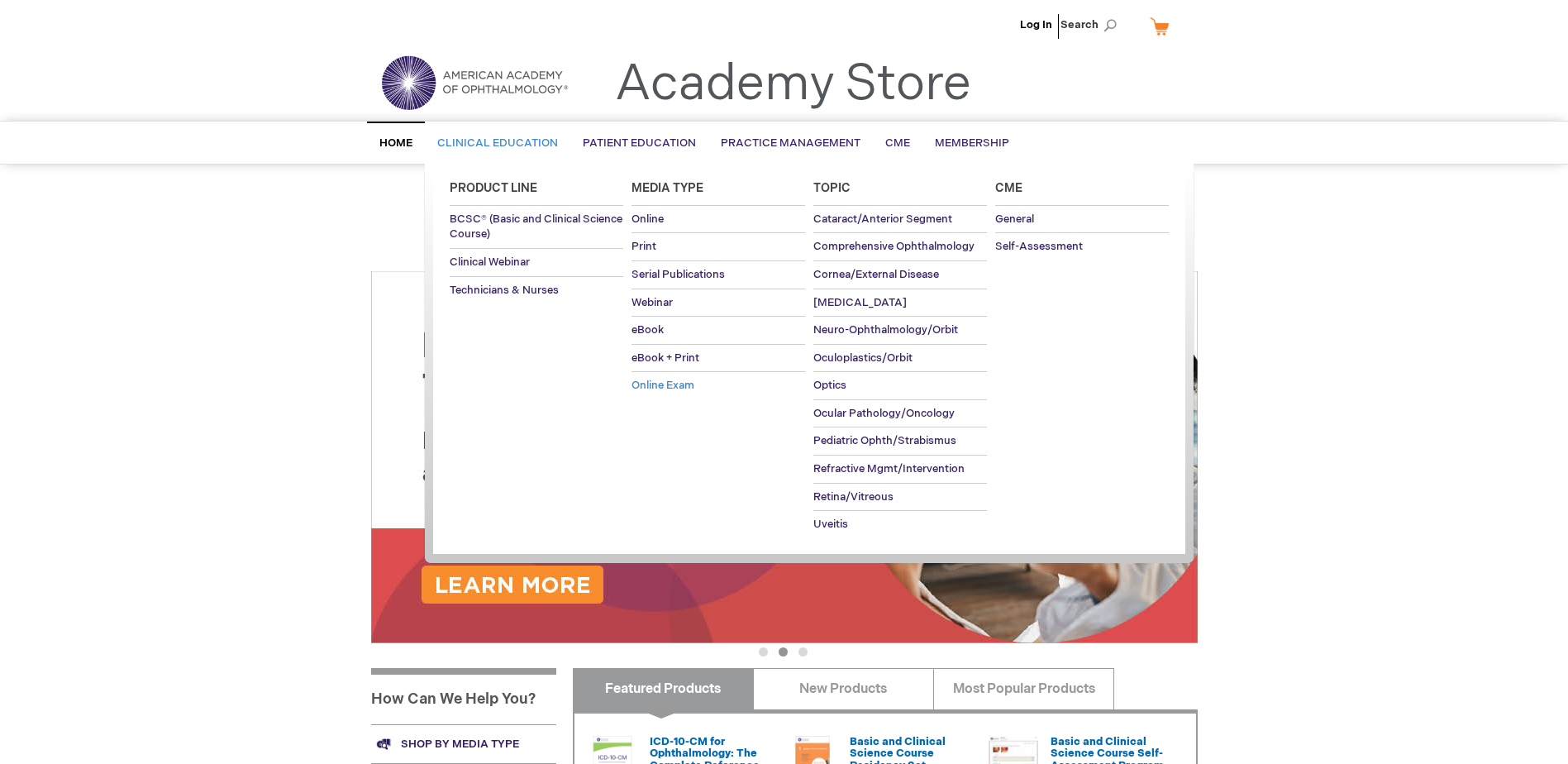
click at [659, 380] on span "Online Exam" at bounding box center [663, 385] width 63 height 13
click at [525, 139] on span "Clinical Education" at bounding box center [497, 143] width 121 height 13
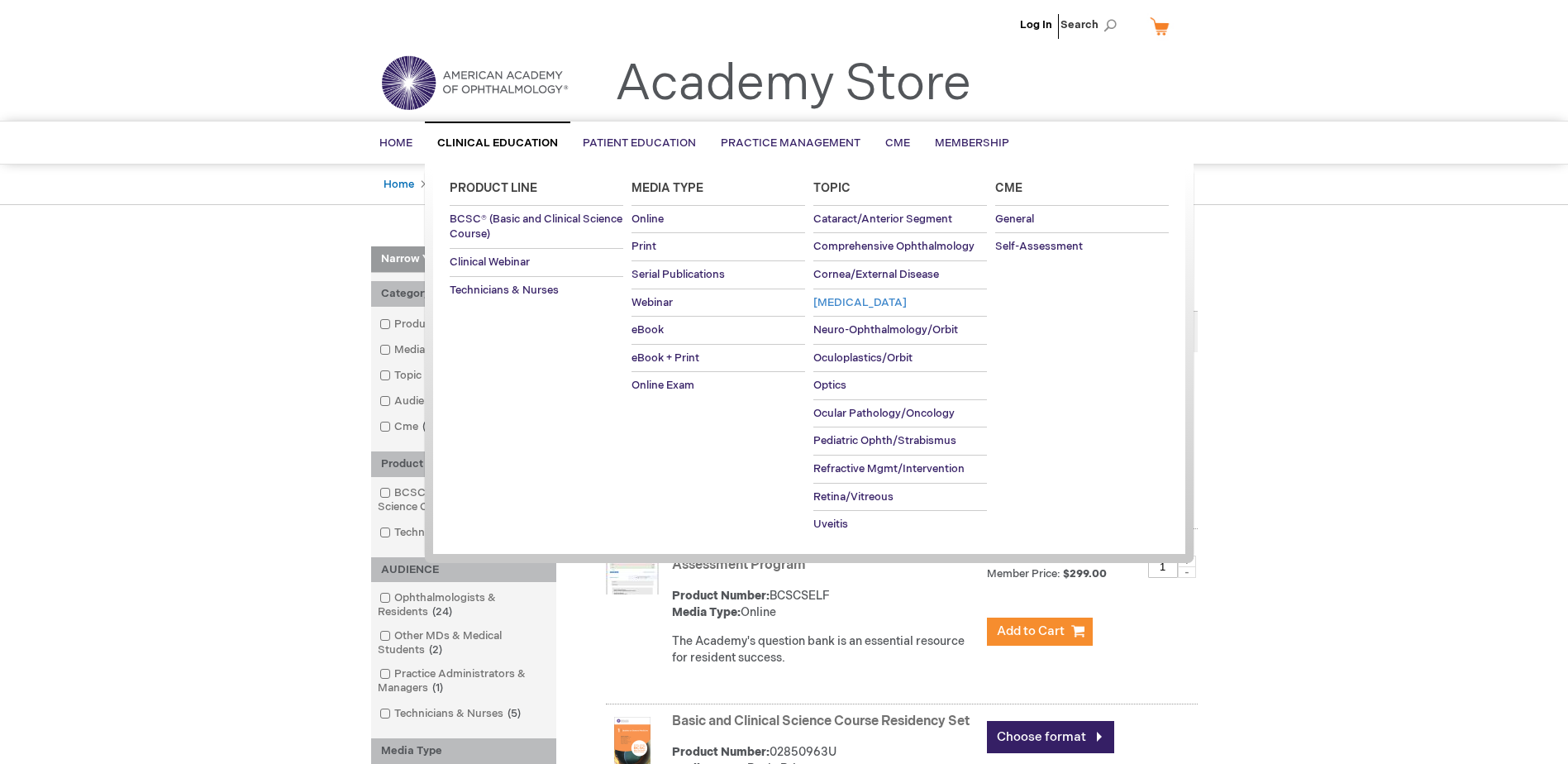
click at [851, 294] on link "[MEDICAL_DATA]" at bounding box center [900, 302] width 173 height 27
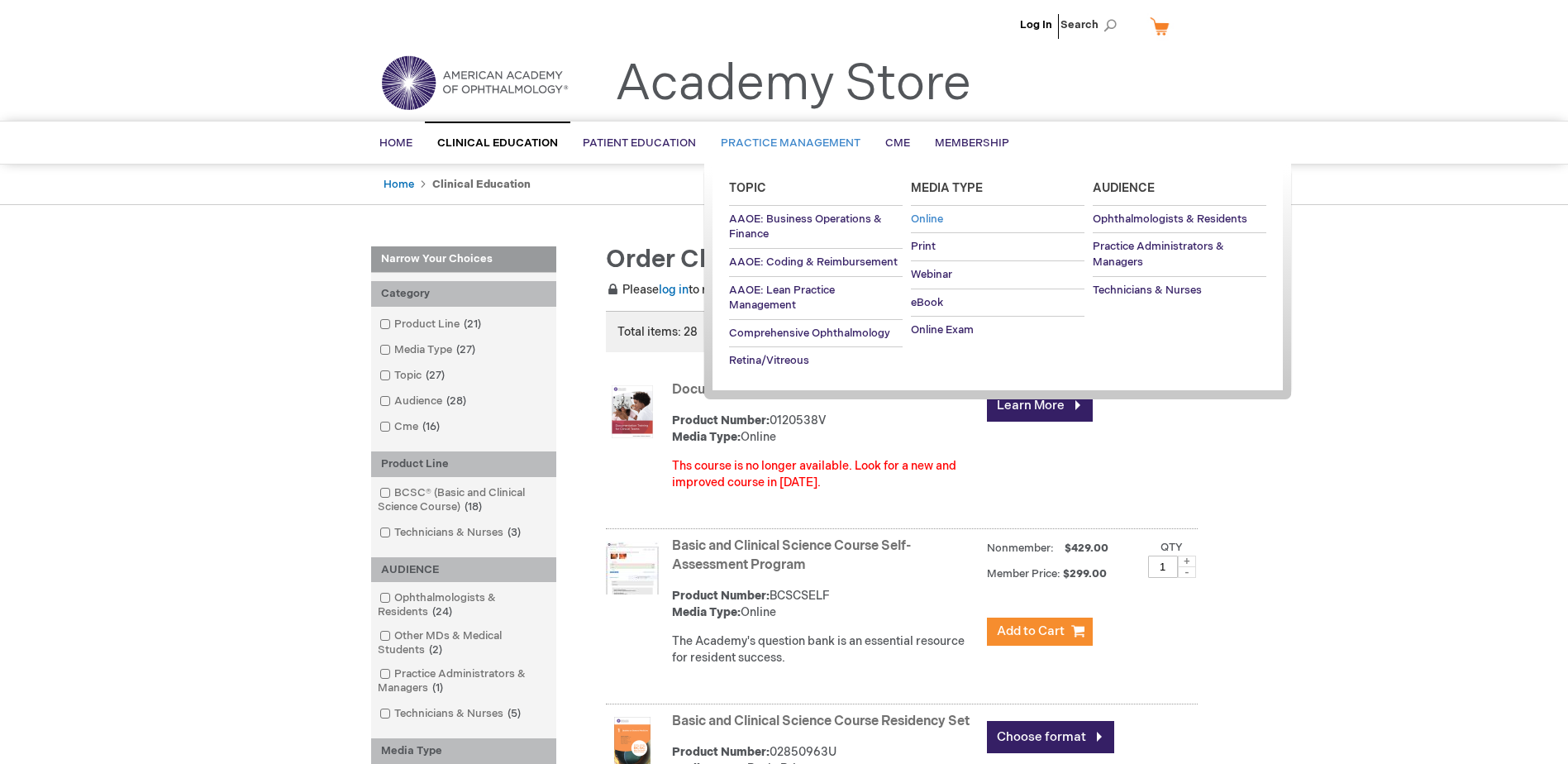
click at [927, 213] on span "Online" at bounding box center [927, 219] width 32 height 13
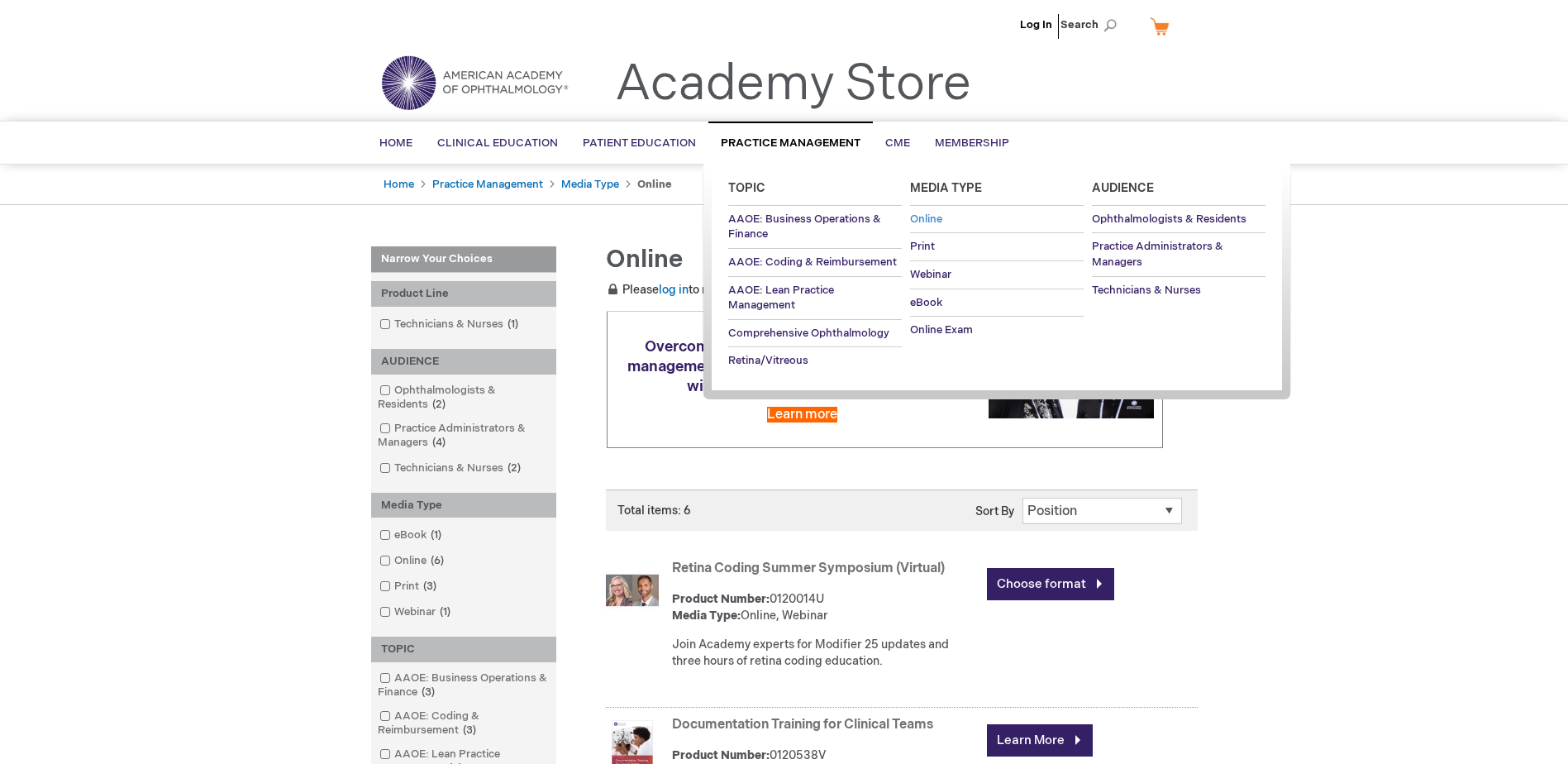
click at [935, 213] on span "Online" at bounding box center [926, 219] width 32 height 13
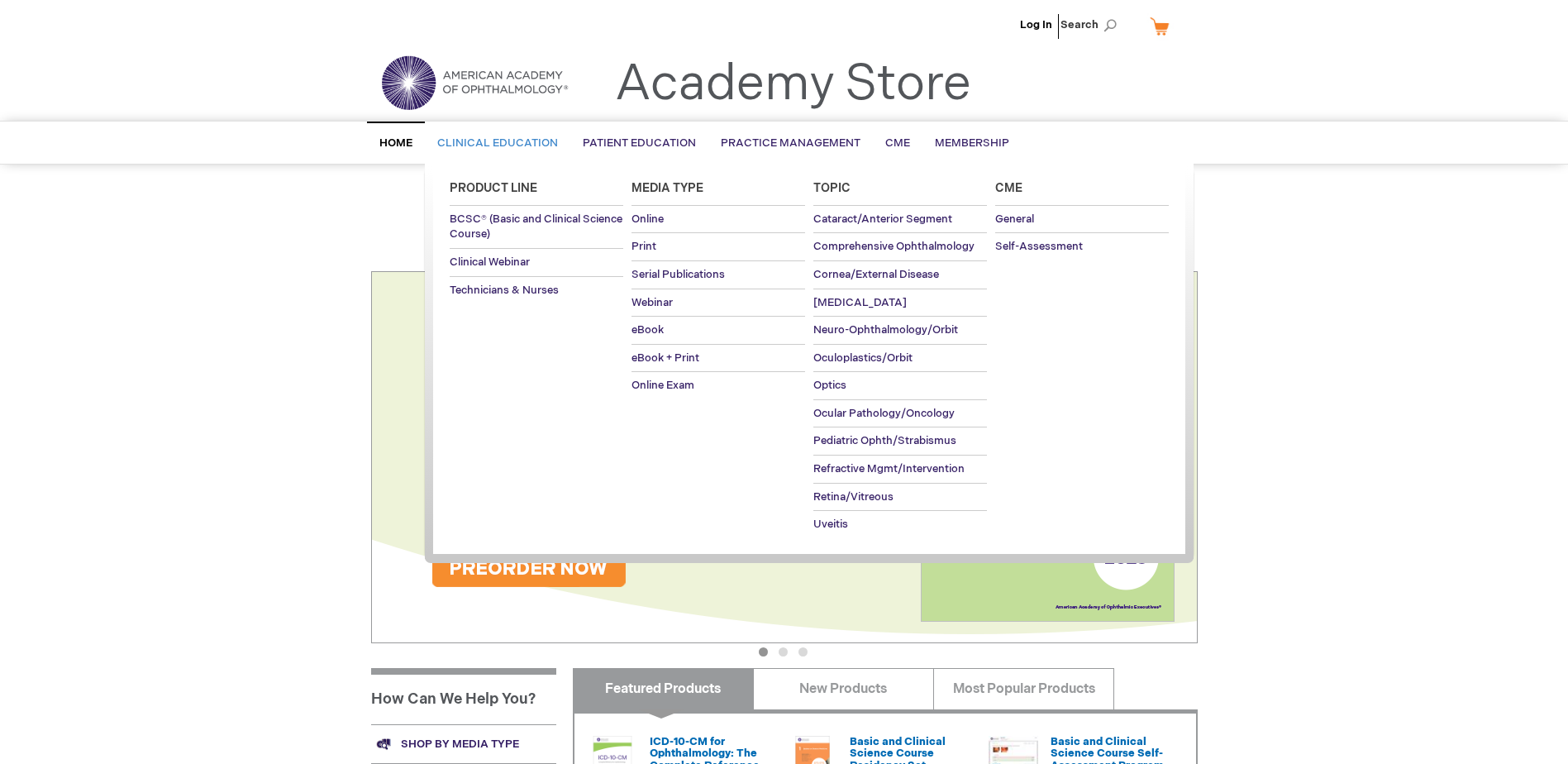
click at [493, 139] on span "Clinical Education" at bounding box center [497, 143] width 121 height 13
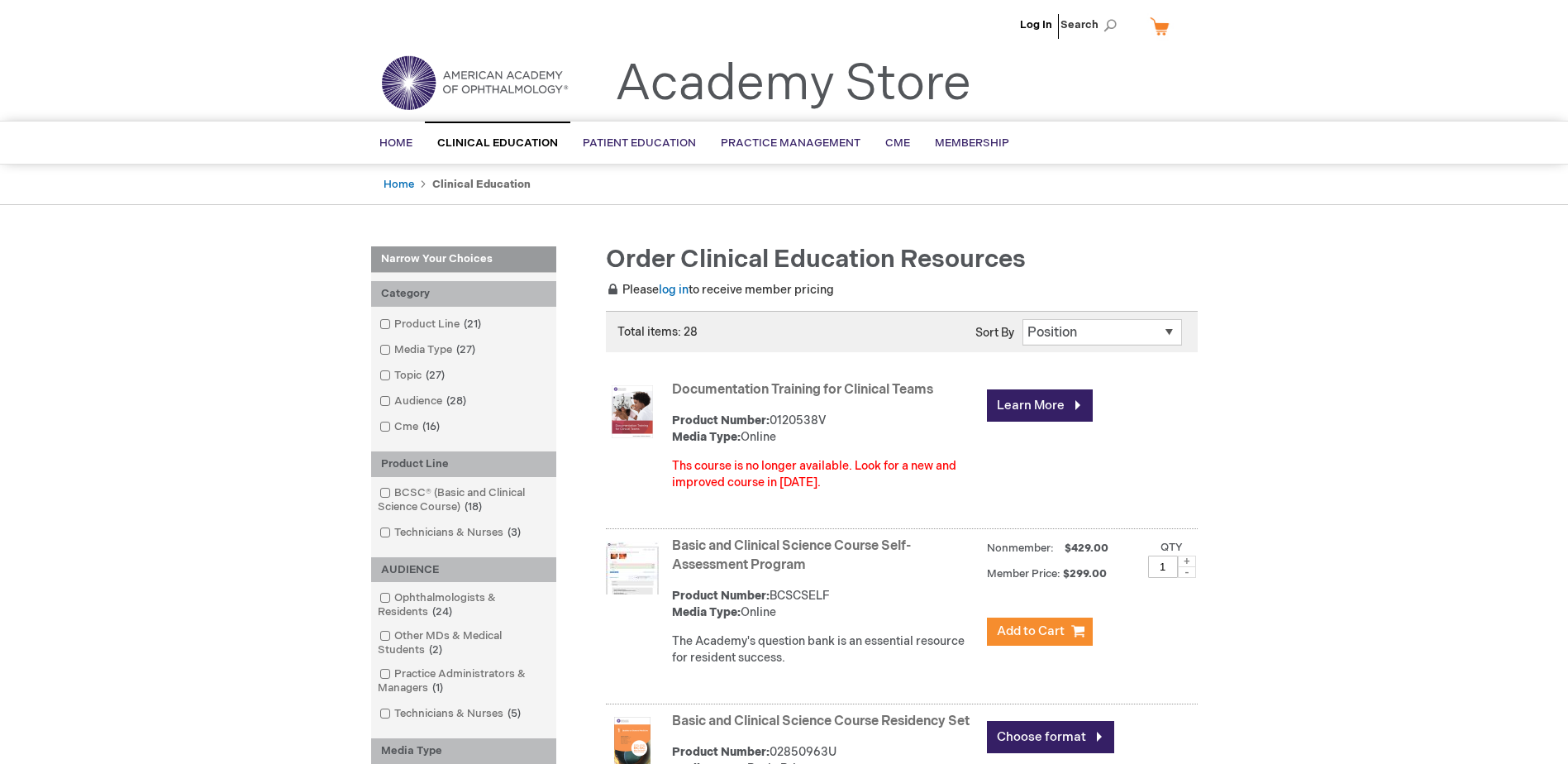
click at [404, 169] on ul "Home Clinical Education" at bounding box center [784, 185] width 827 height 41
click at [403, 176] on ul "Home Clinical Education" at bounding box center [784, 185] width 827 height 41
click at [409, 185] on link "Home" at bounding box center [398, 184] width 30 height 13
